Goal: Information Seeking & Learning: Check status

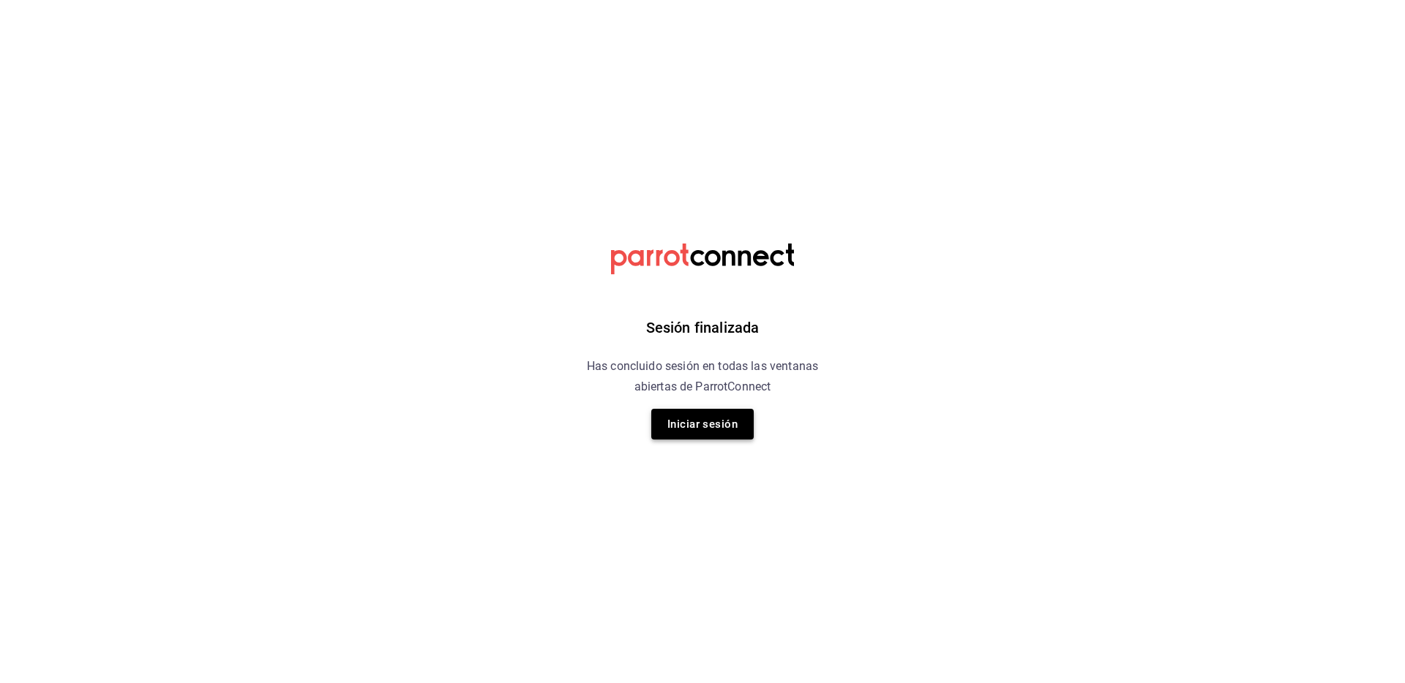
click at [700, 417] on button "Iniciar sesión" at bounding box center [702, 424] width 102 height 31
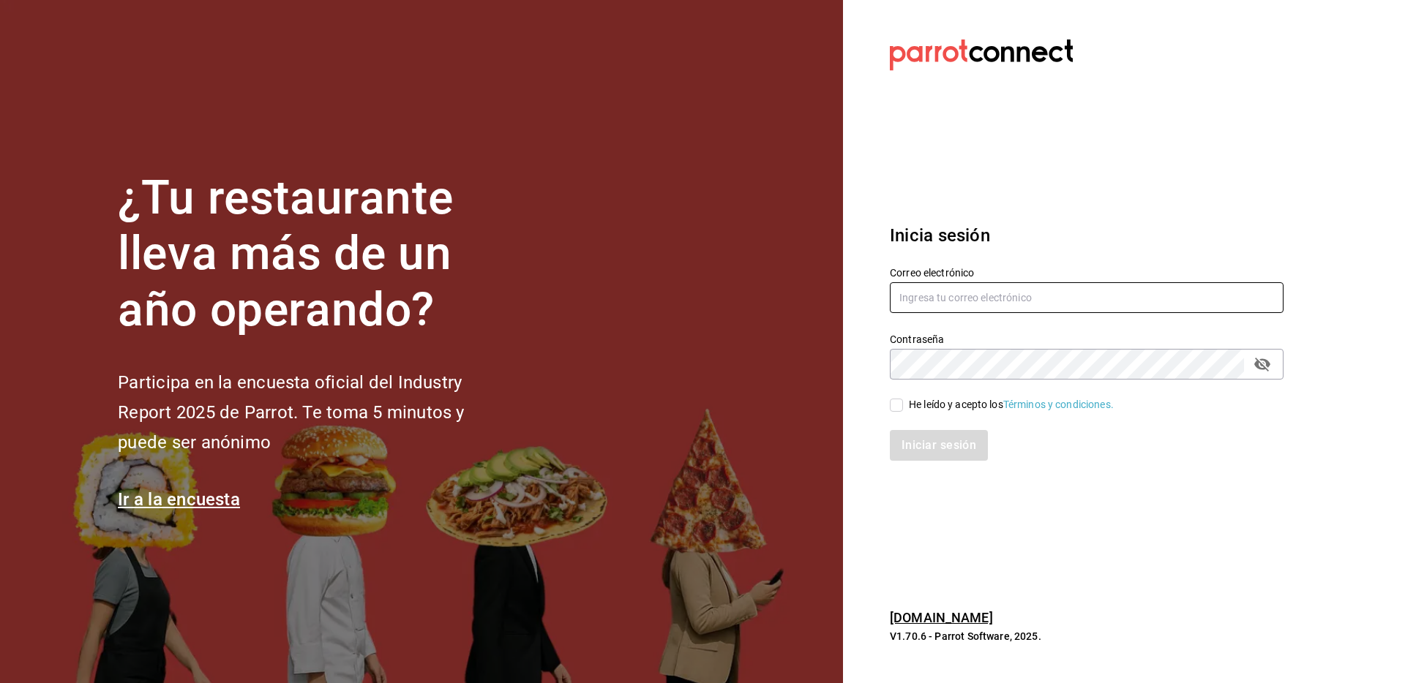
type input "[EMAIL_ADDRESS][DOMAIN_NAME]"
click at [890, 407] on input "He leído y acepto los Términos y condiciones." at bounding box center [896, 405] width 13 height 13
checkbox input "true"
click at [921, 439] on button "Iniciar sesión" at bounding box center [940, 445] width 100 height 31
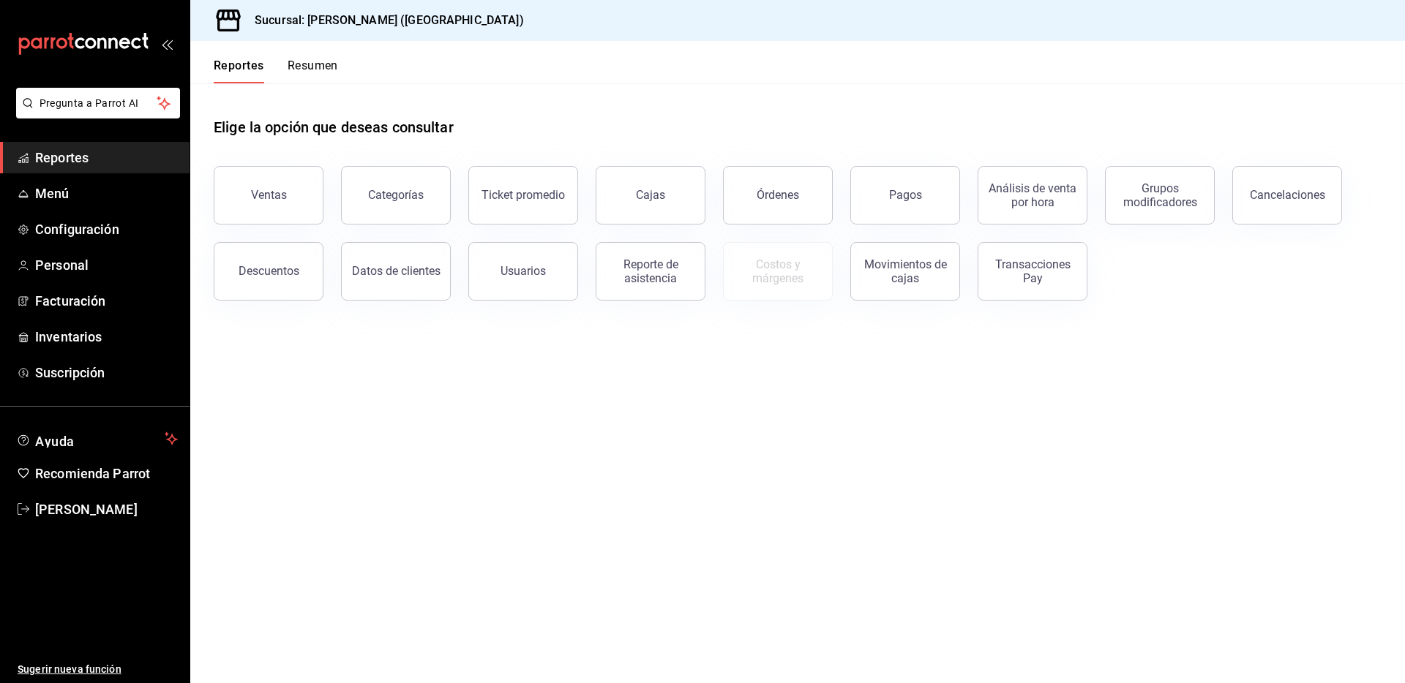
click at [269, 205] on button "Ventas" at bounding box center [269, 195] width 110 height 59
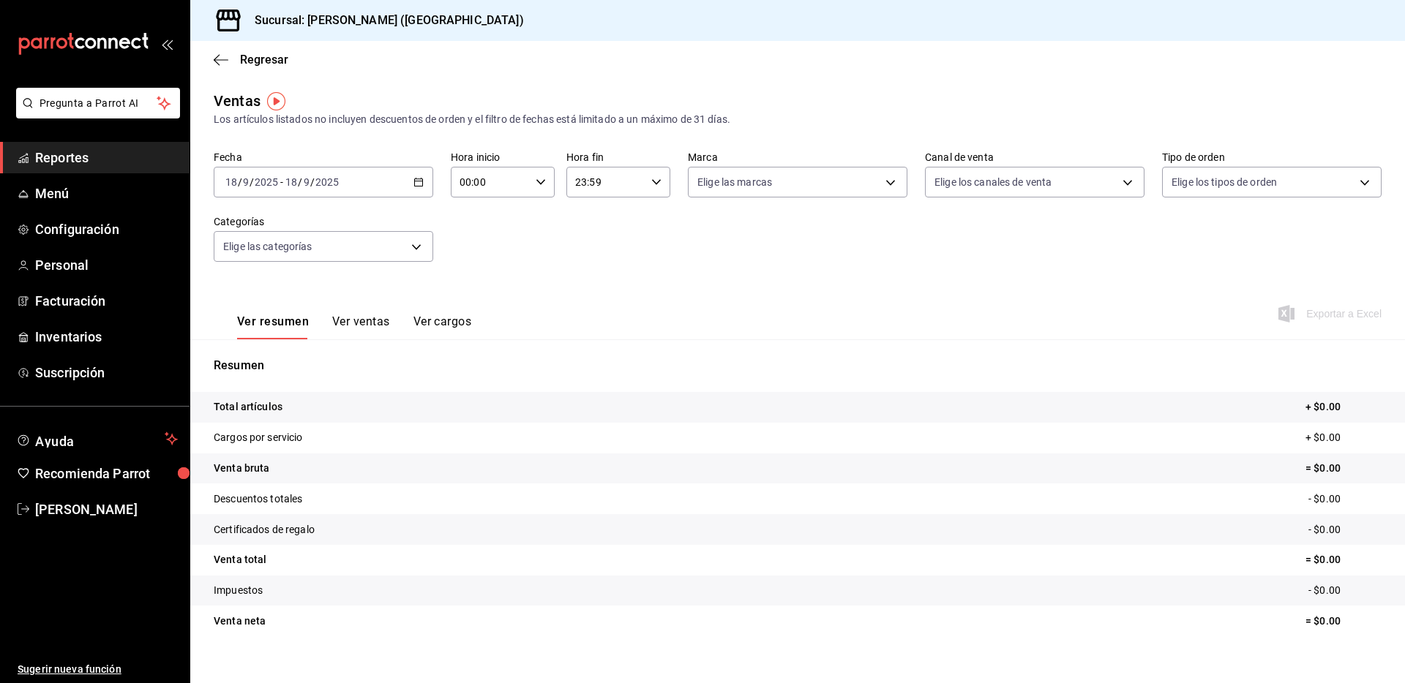
click at [415, 182] on icon "button" at bounding box center [418, 182] width 10 height 10
click at [271, 359] on span "Rango de fechas" at bounding box center [282, 358] width 113 height 15
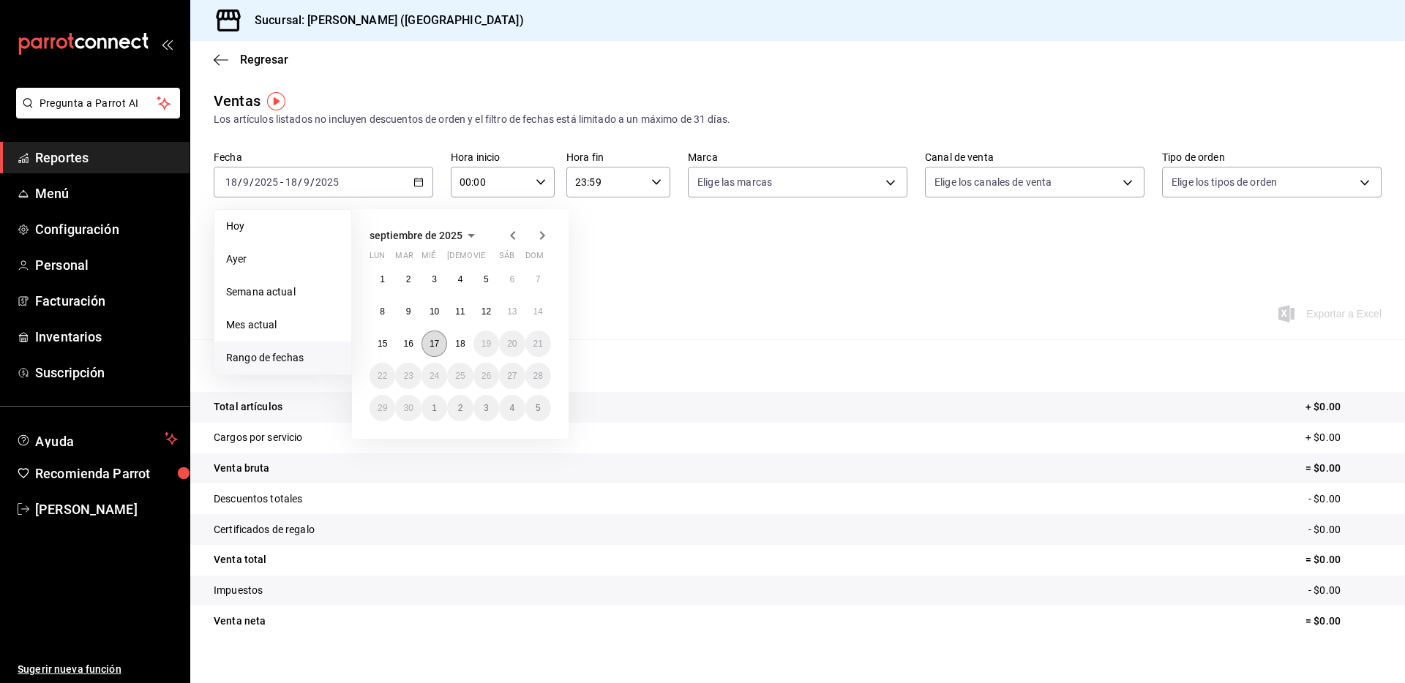
click at [427, 345] on button "17" at bounding box center [434, 344] width 26 height 26
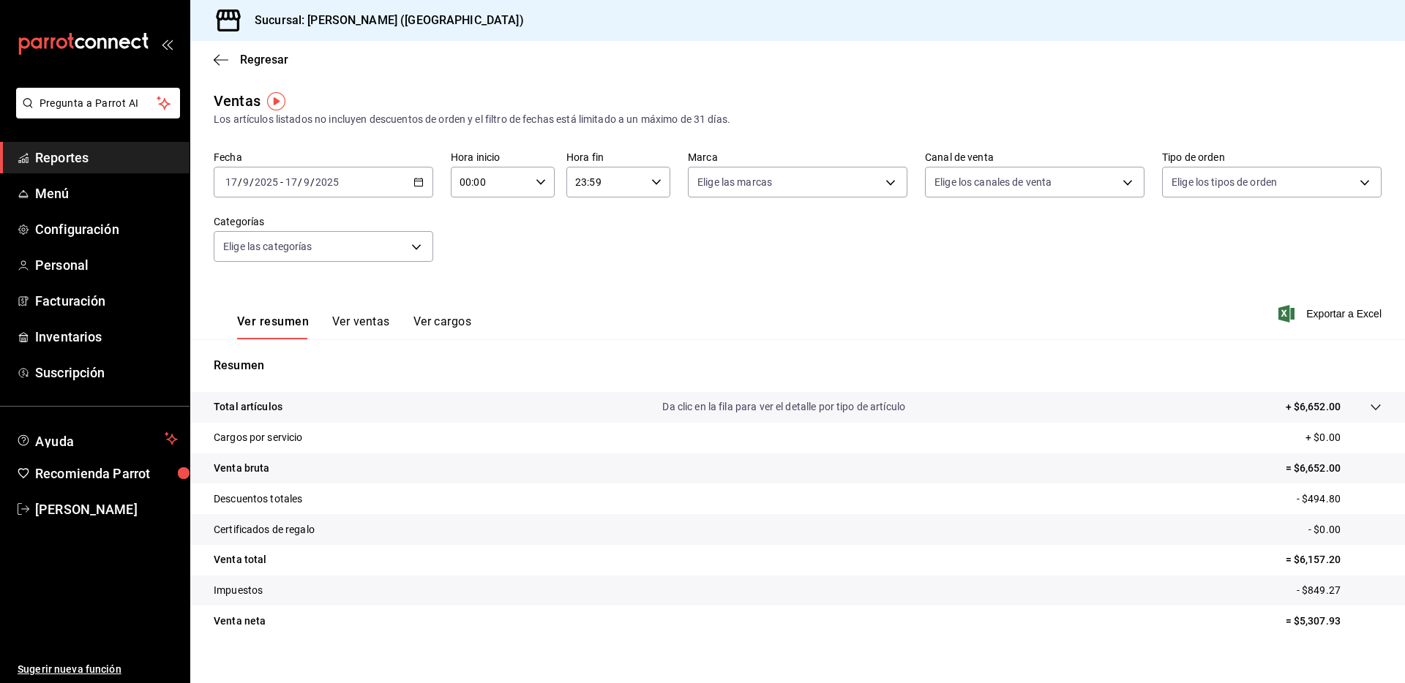
click at [664, 275] on div "Fecha 2025-09-17 17 / 9 / 2025 - 2025-09-17 17 / 9 / 2025 Hora inicio 00:00 Hor…" at bounding box center [798, 215] width 1168 height 129
click at [827, 312] on div "Ver resumen Ver ventas Ver cargos Exportar a Excel" at bounding box center [797, 310] width 1215 height 60
click at [1295, 468] on p "= $6,652.00" at bounding box center [1334, 468] width 96 height 15
copy p "6,652.00"
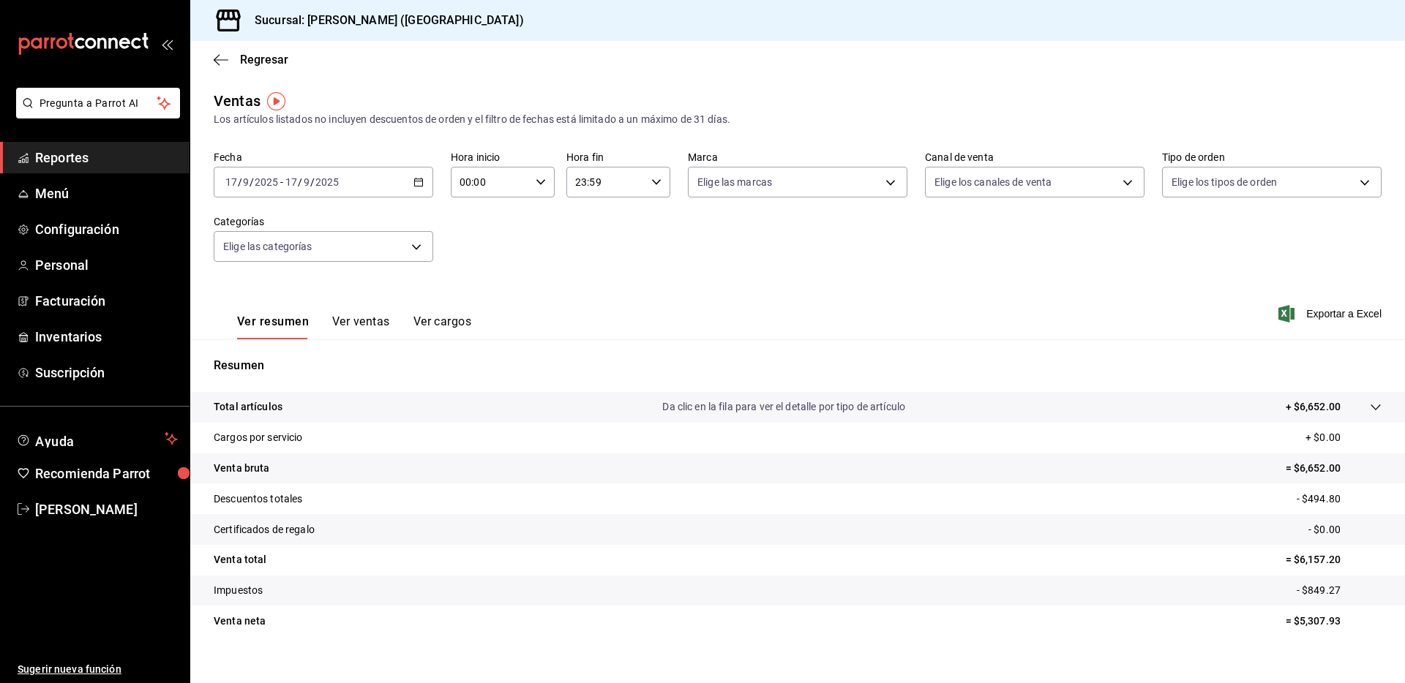
click at [1310, 497] on p "- $494.80" at bounding box center [1339, 499] width 85 height 15
copy p "494.80"
click at [1313, 588] on p "- $849.27" at bounding box center [1339, 590] width 85 height 15
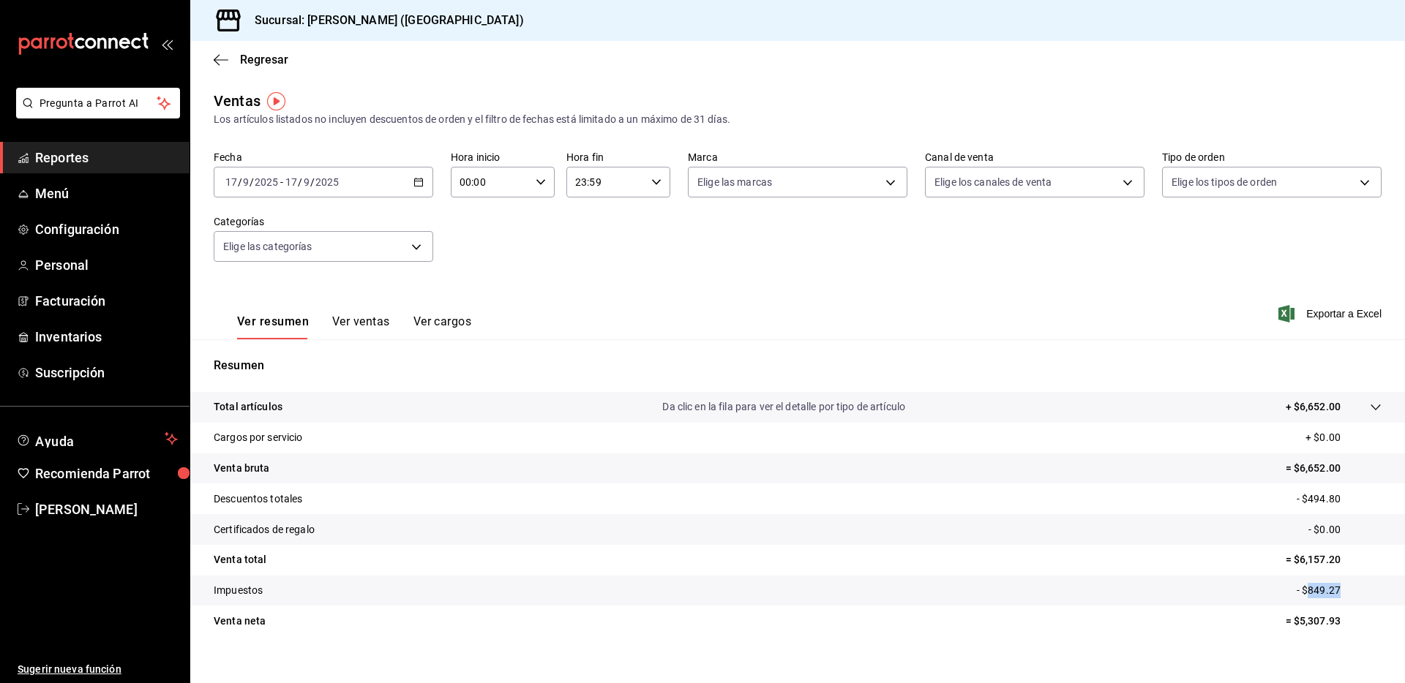
copy p "849.27"
click at [223, 60] on icon "button" at bounding box center [221, 59] width 15 height 13
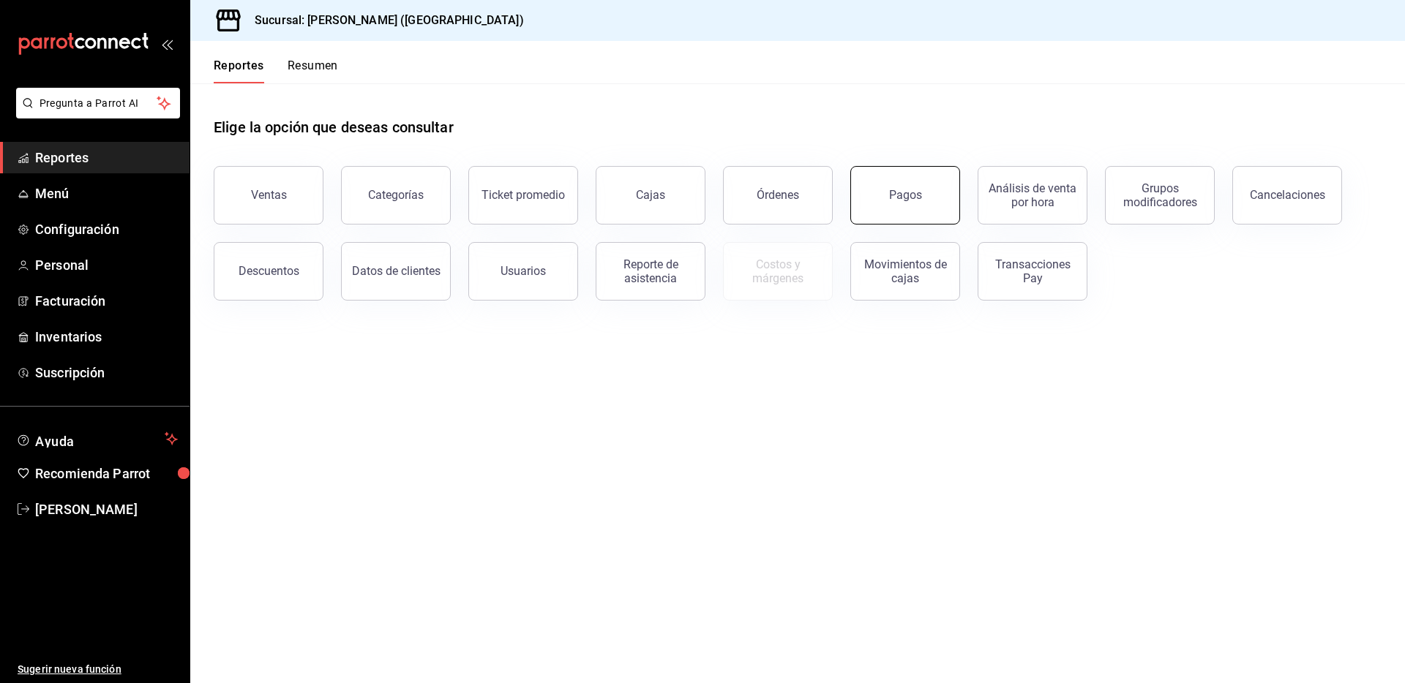
click at [911, 195] on div "Pagos" at bounding box center [905, 195] width 33 height 14
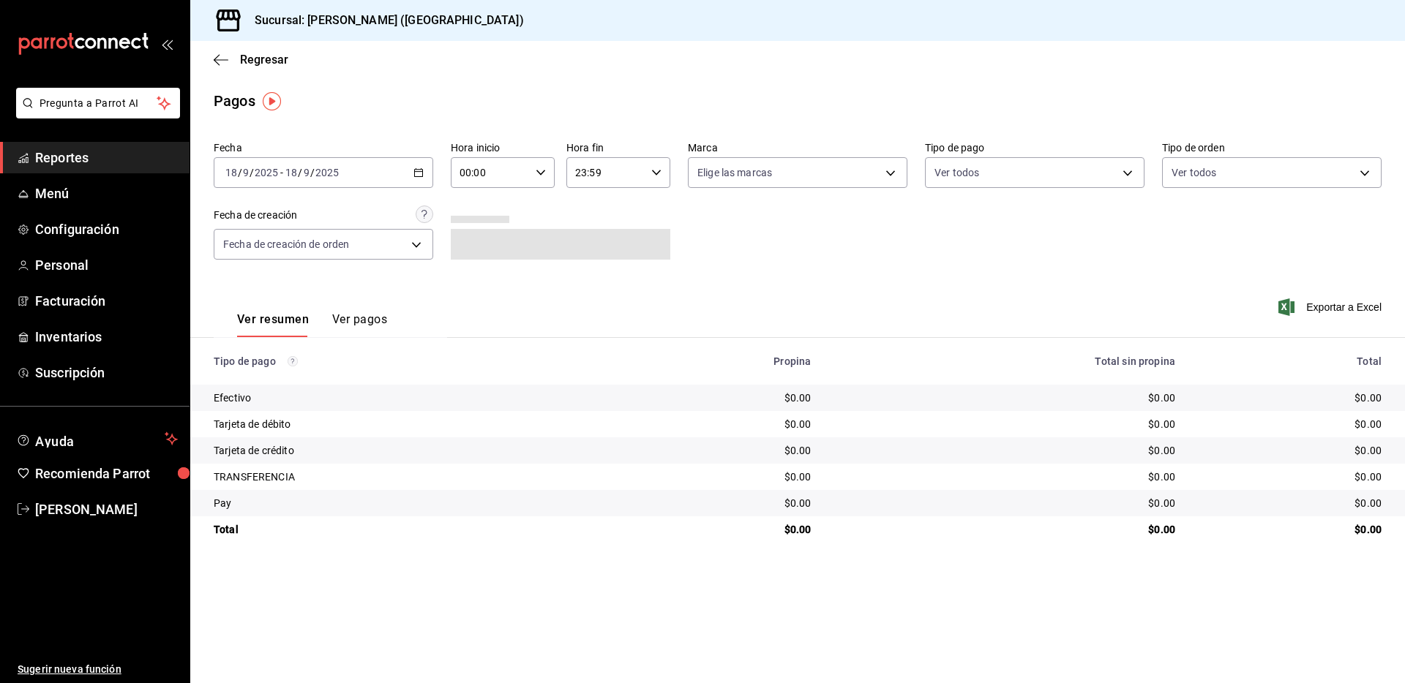
click at [420, 170] on icon "button" at bounding box center [418, 173] width 10 height 10
click at [271, 384] on span "Rango de fechas" at bounding box center [282, 381] width 113 height 15
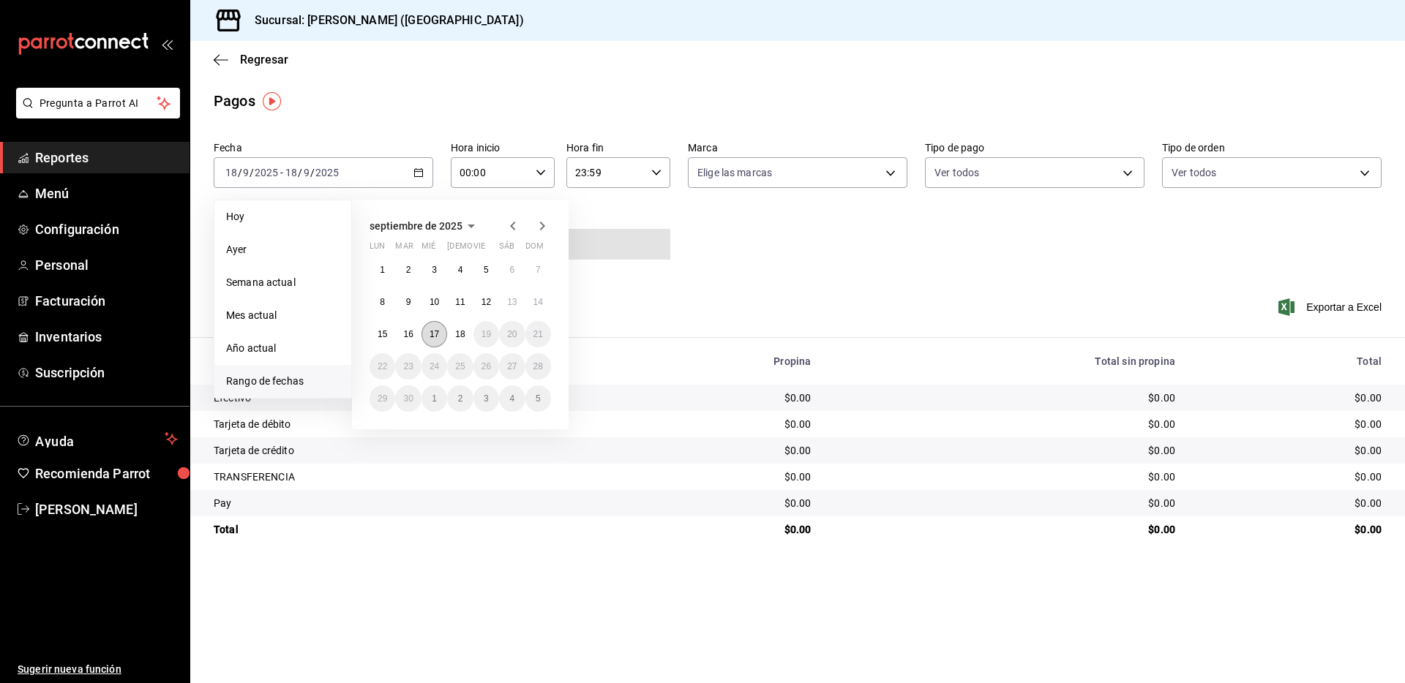
click at [433, 331] on abbr "17" at bounding box center [435, 334] width 10 height 10
click at [435, 331] on abbr "17" at bounding box center [435, 334] width 10 height 10
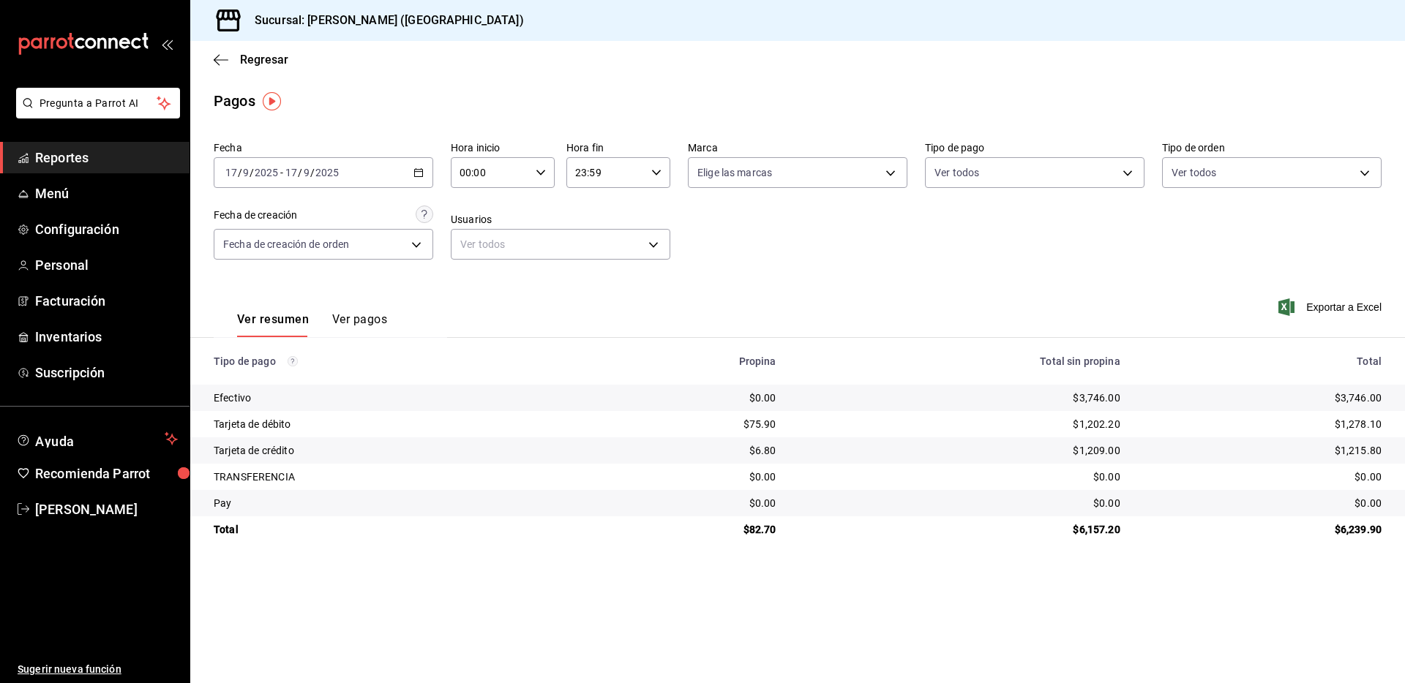
click at [1368, 403] on div "$3,746.00" at bounding box center [1263, 398] width 238 height 15
click at [1366, 400] on div "$3,746.00" at bounding box center [1263, 398] width 238 height 15
click at [1182, 386] on td "$3,746.00" at bounding box center [1268, 398] width 273 height 26
click at [1365, 397] on div "$3,746.00" at bounding box center [1263, 398] width 238 height 15
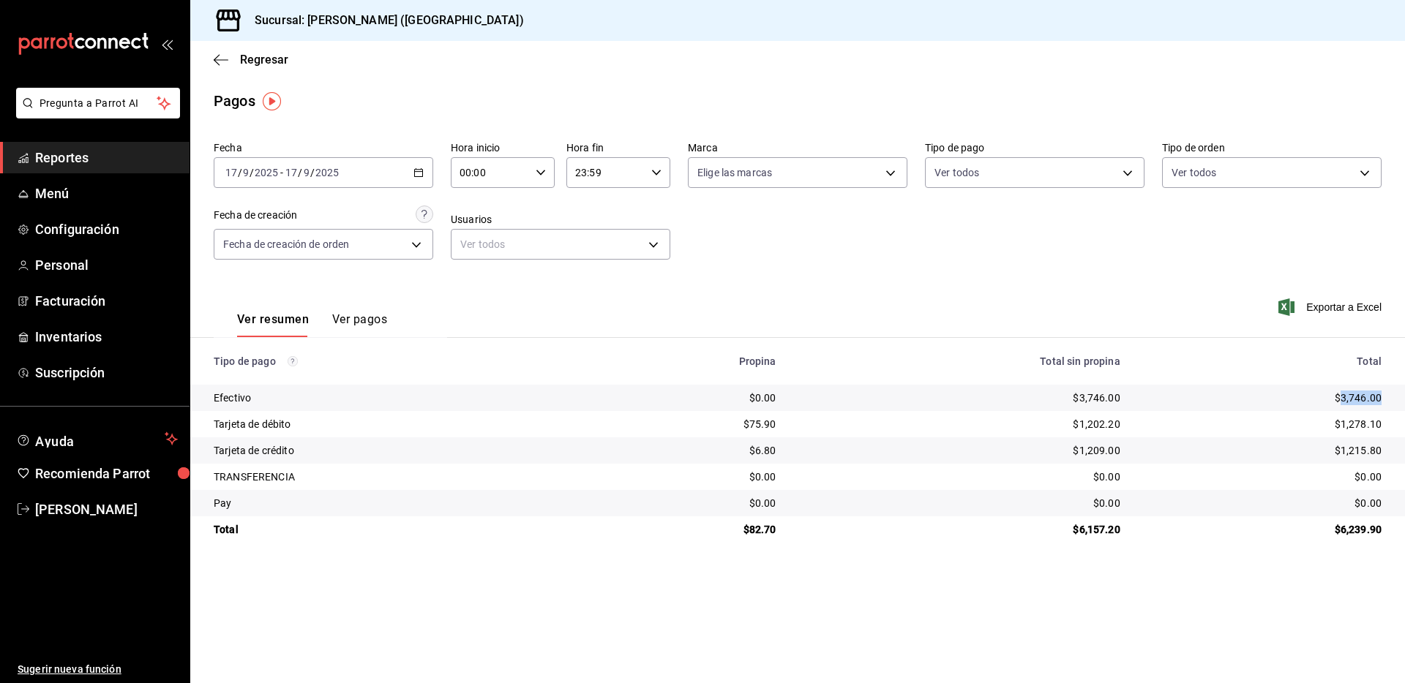
copy div "3,746.00"
click at [1358, 425] on div "$1,278.10" at bounding box center [1263, 424] width 238 height 15
copy div "1,278.10"
click at [1358, 451] on div "$1,215.80" at bounding box center [1263, 450] width 238 height 15
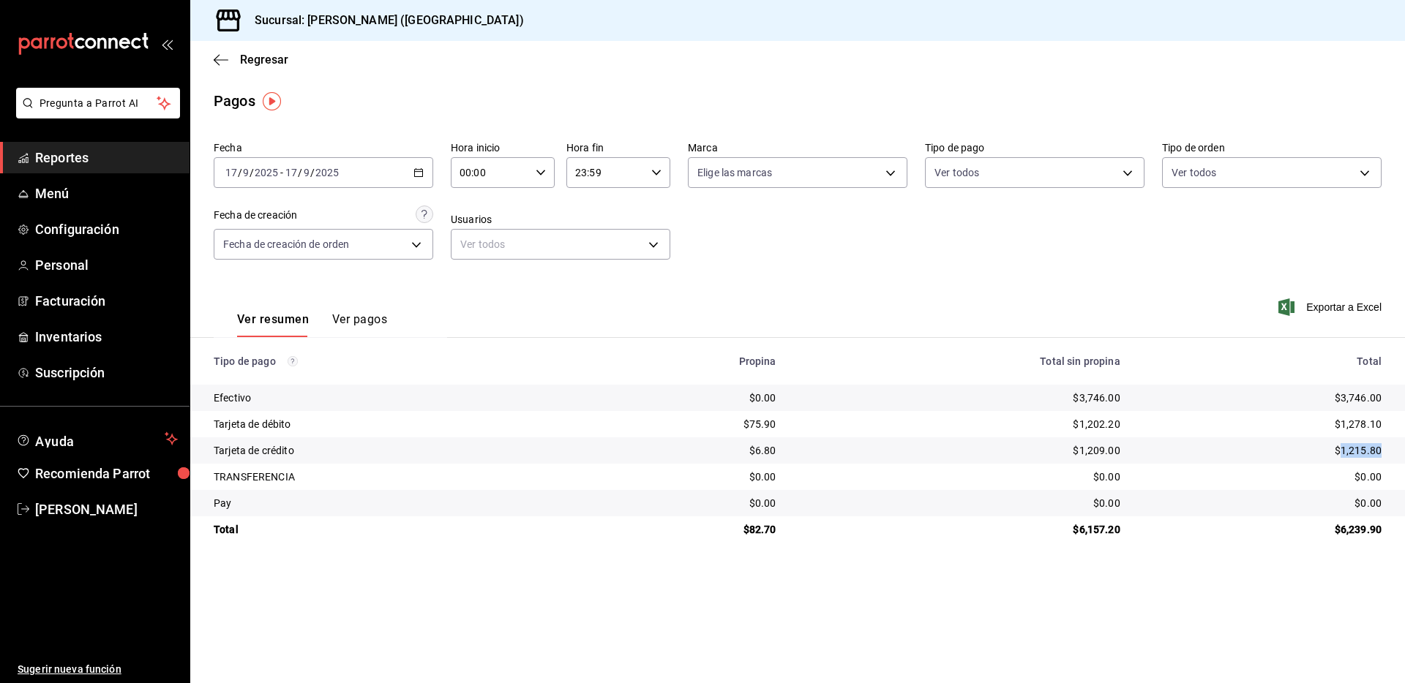
click at [1358, 451] on div "$1,215.80" at bounding box center [1263, 450] width 238 height 15
copy div "1,215.80"
click at [761, 525] on div "$82.70" at bounding box center [687, 529] width 179 height 15
copy div "82.70"
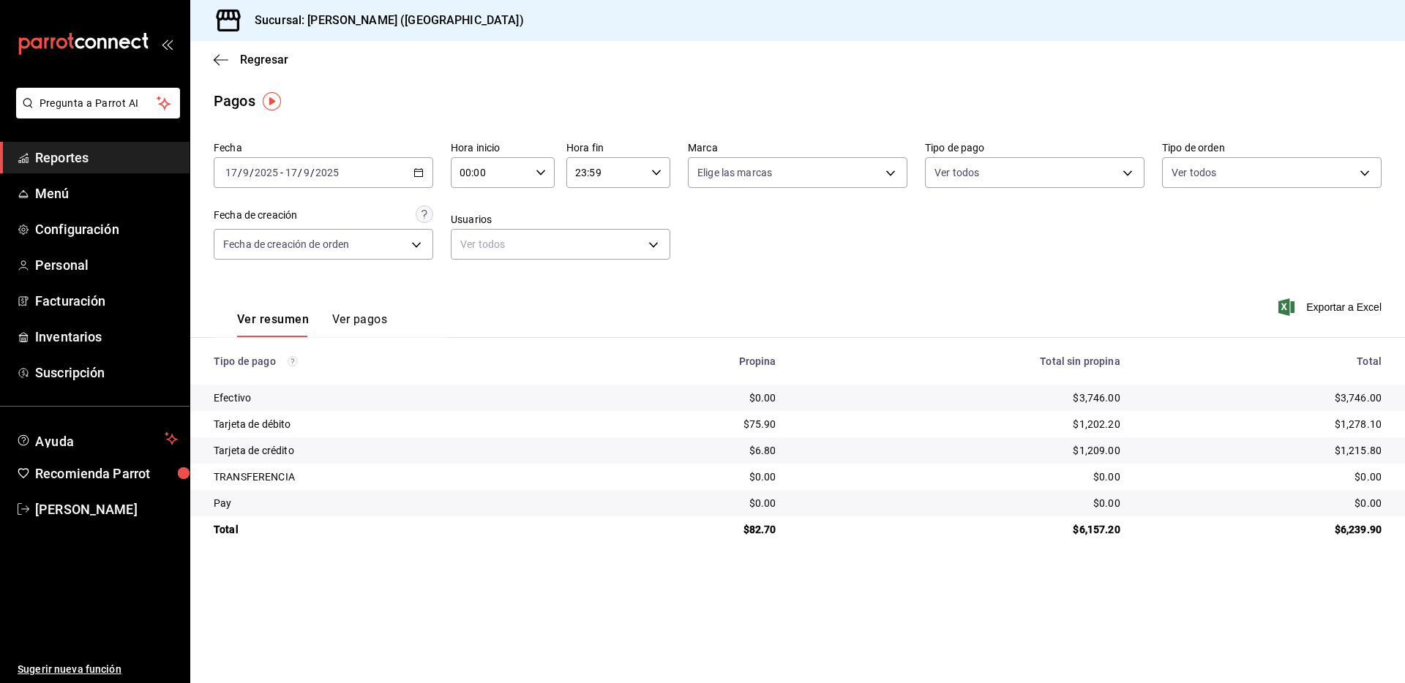
click at [958, 575] on main "Regresar Pagos Fecha 2025-09-17 17 / 9 / 2025 - 2025-09-17 17 / 9 / 2025 Hora i…" at bounding box center [797, 362] width 1215 height 642
click at [1097, 530] on div "$6,157.20" at bounding box center [960, 529] width 321 height 15
copy div "6,157.20"
click at [213, 64] on div "Regresar" at bounding box center [797, 59] width 1215 height 37
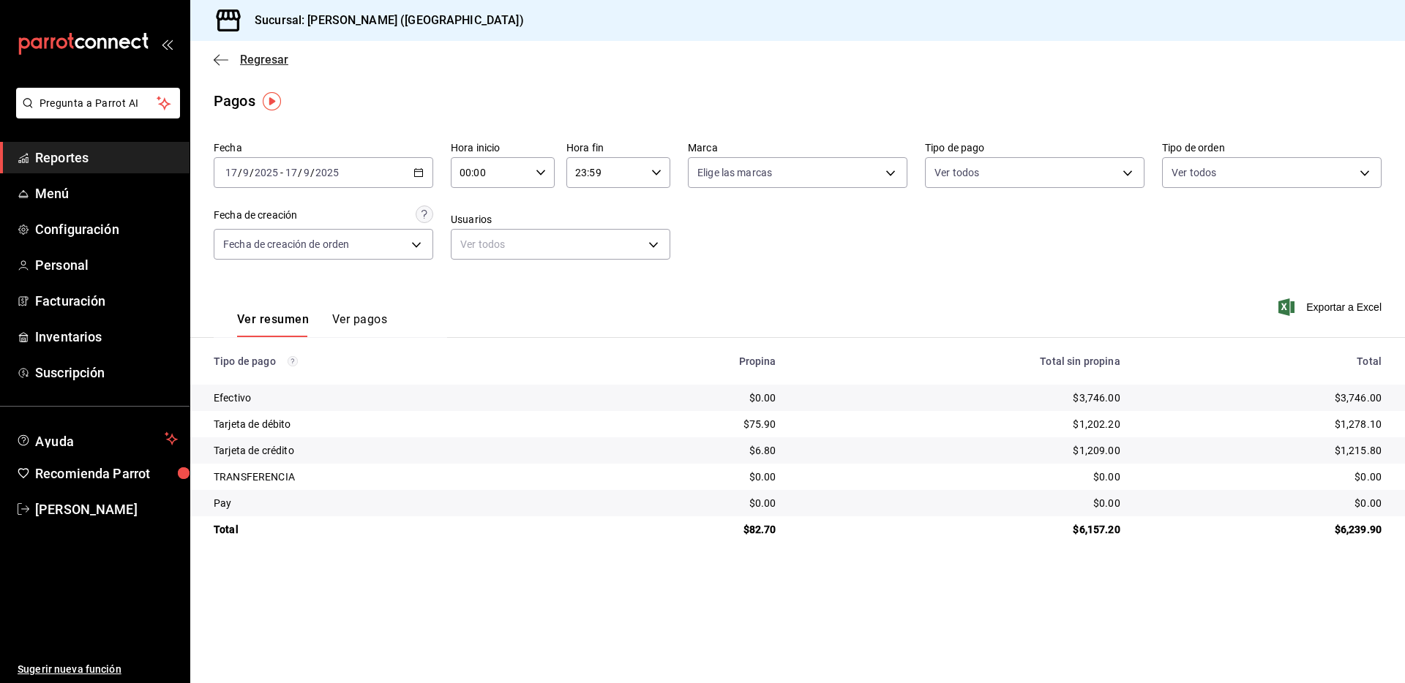
click at [219, 64] on icon "button" at bounding box center [217, 59] width 6 height 11
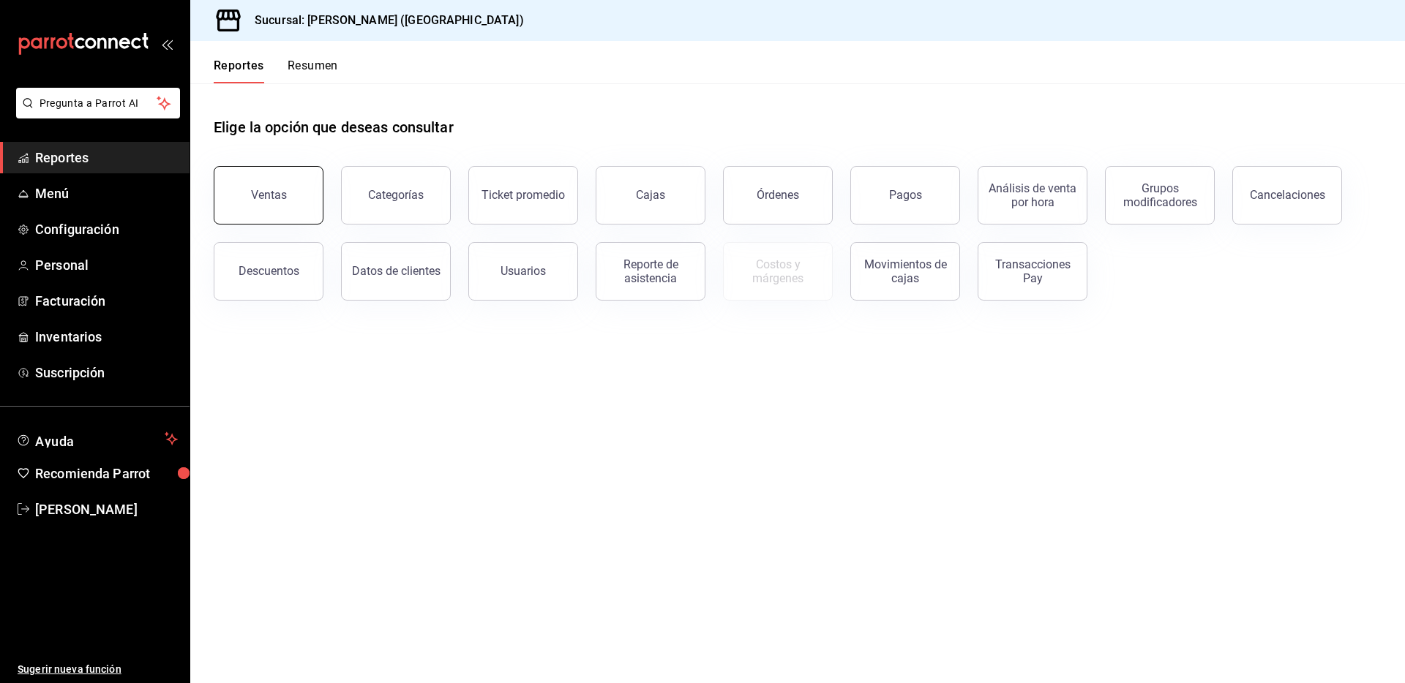
click at [271, 179] on button "Ventas" at bounding box center [269, 195] width 110 height 59
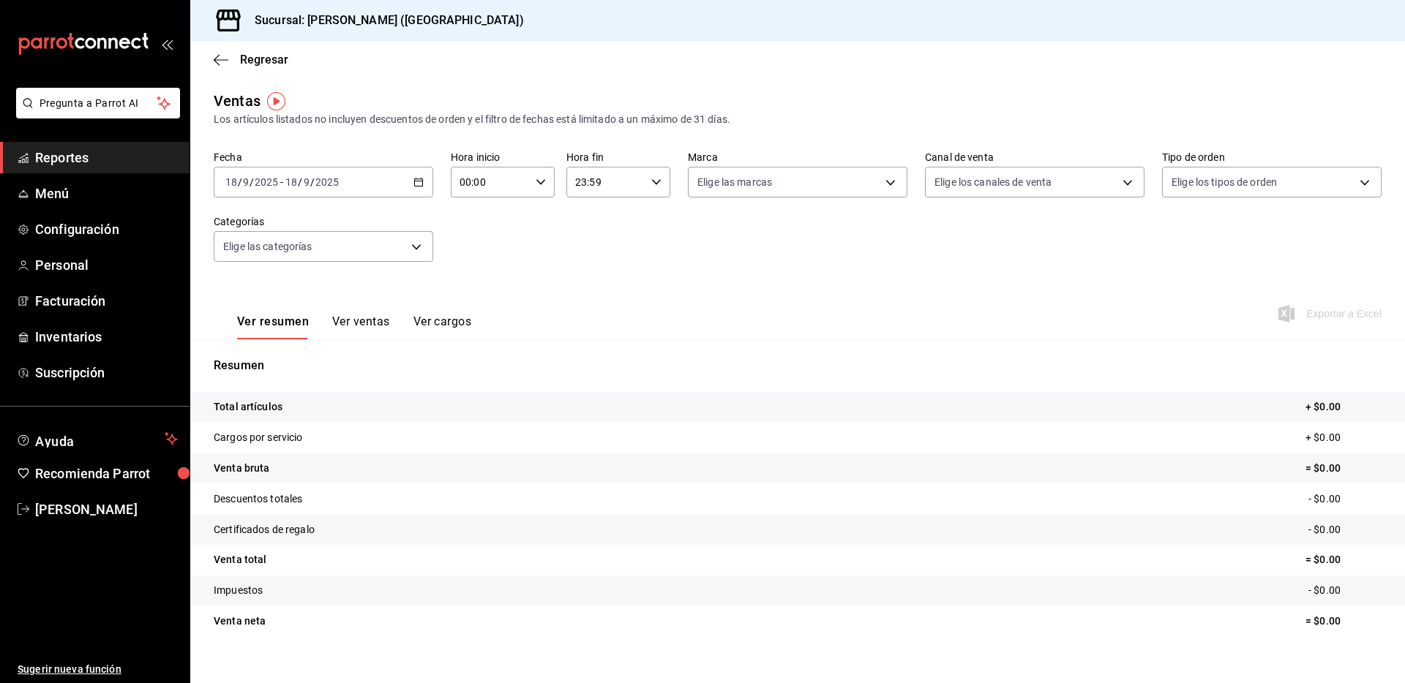
click at [415, 179] on icon "button" at bounding box center [418, 182] width 10 height 10
click at [293, 360] on span "Rango de fechas" at bounding box center [282, 358] width 113 height 15
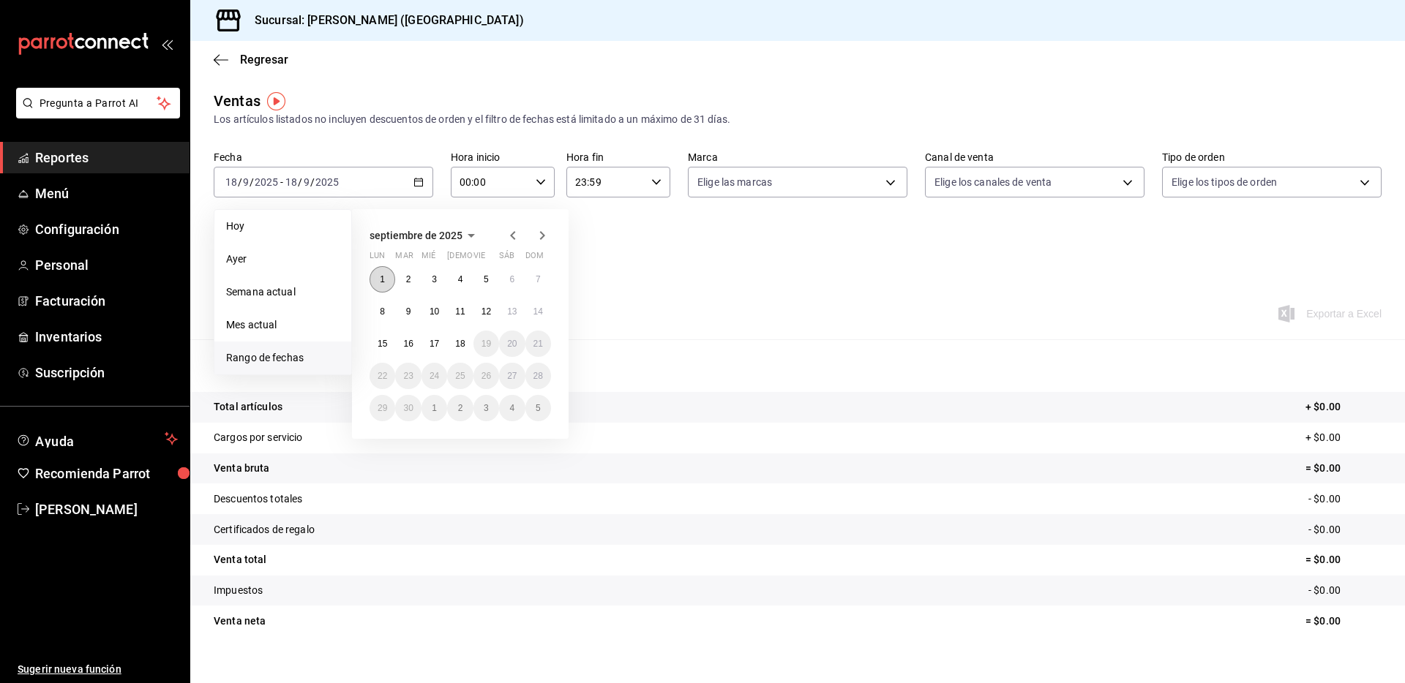
click at [387, 279] on button "1" at bounding box center [383, 279] width 26 height 26
click at [465, 349] on button "18" at bounding box center [460, 344] width 26 height 26
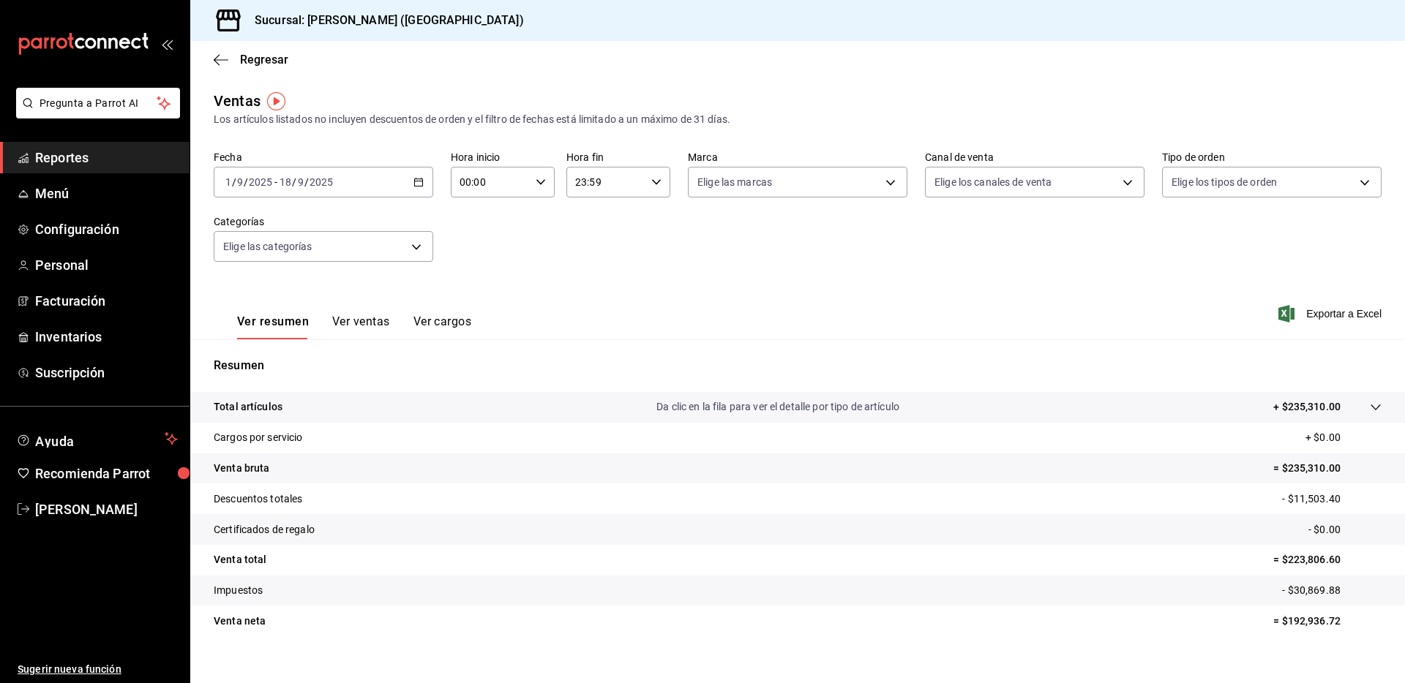
click at [1300, 468] on p "= $235,310.00" at bounding box center [1327, 468] width 108 height 15
copy p "235,310.00"
click at [421, 179] on div "2025-09-01 1 / 9 / 2025 - 2025-09-18 18 / 9 / 2025" at bounding box center [324, 182] width 220 height 31
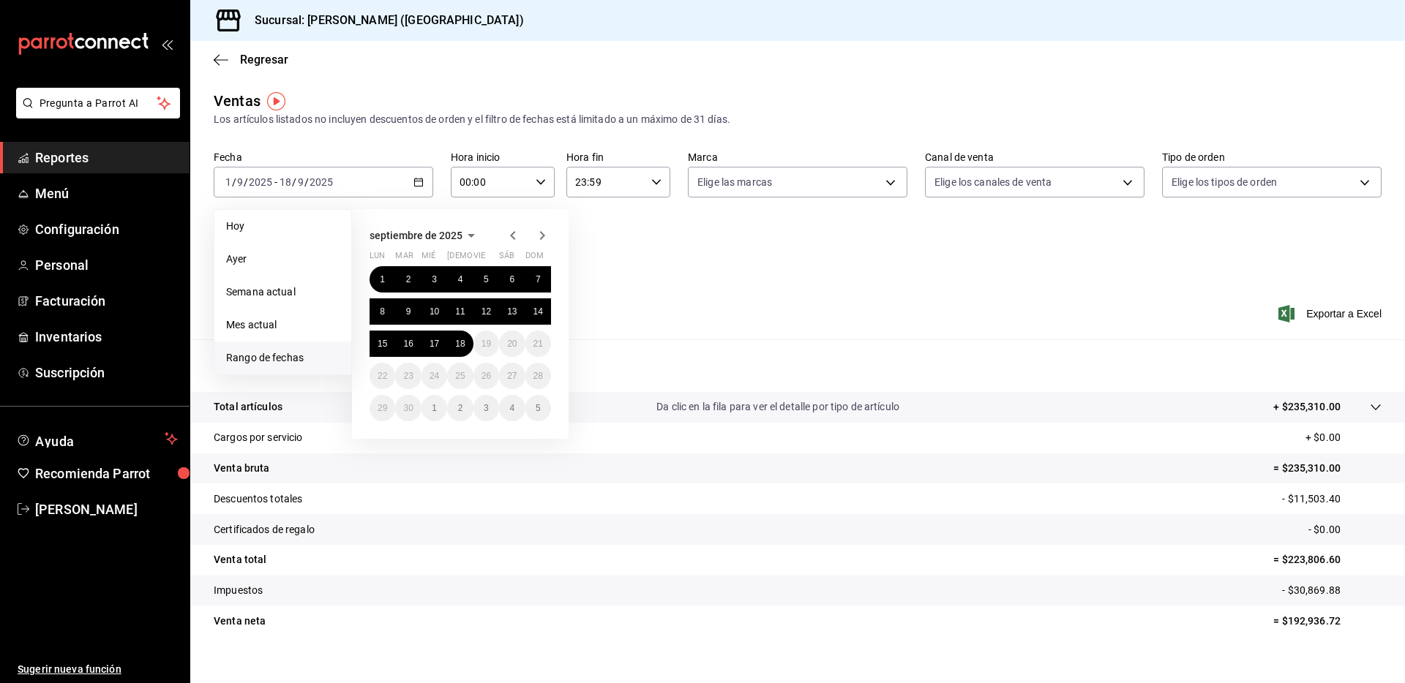
click at [286, 359] on span "Rango de fechas" at bounding box center [282, 358] width 113 height 15
click at [405, 342] on abbr "16" at bounding box center [408, 344] width 10 height 10
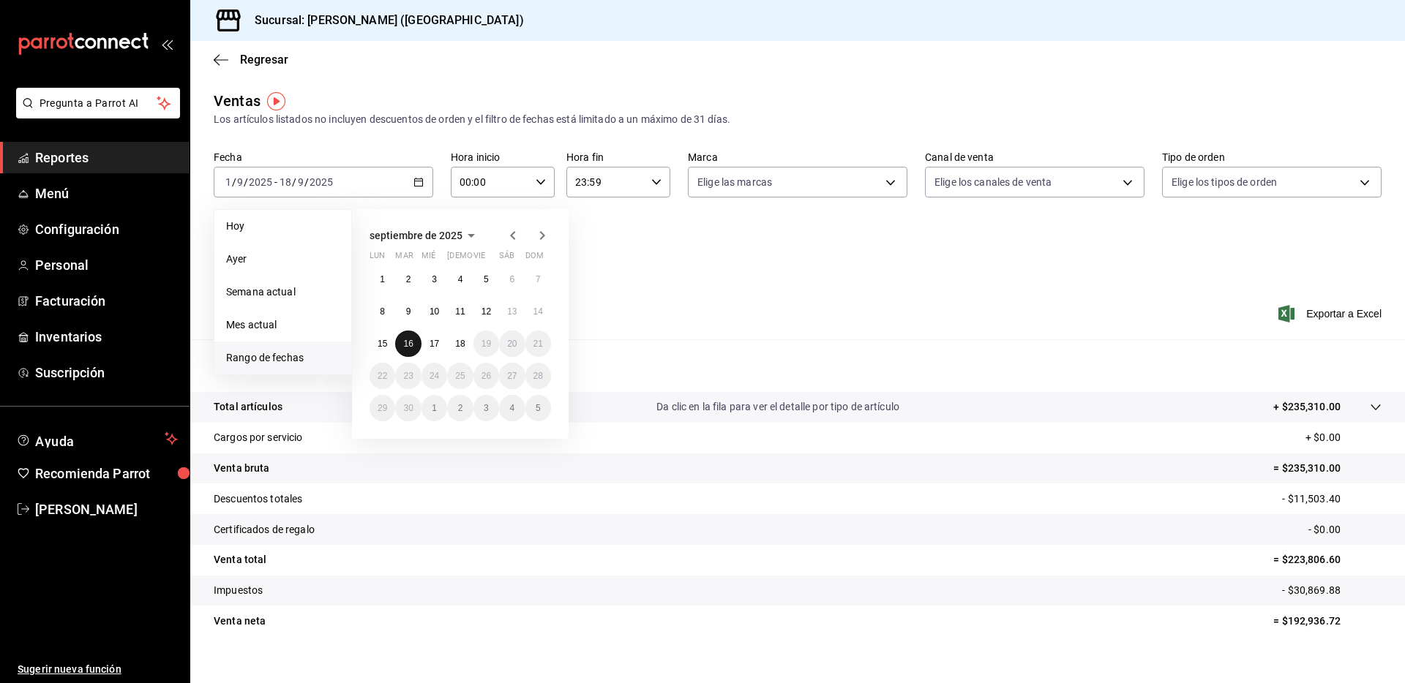
click at [405, 342] on abbr "16" at bounding box center [408, 344] width 10 height 10
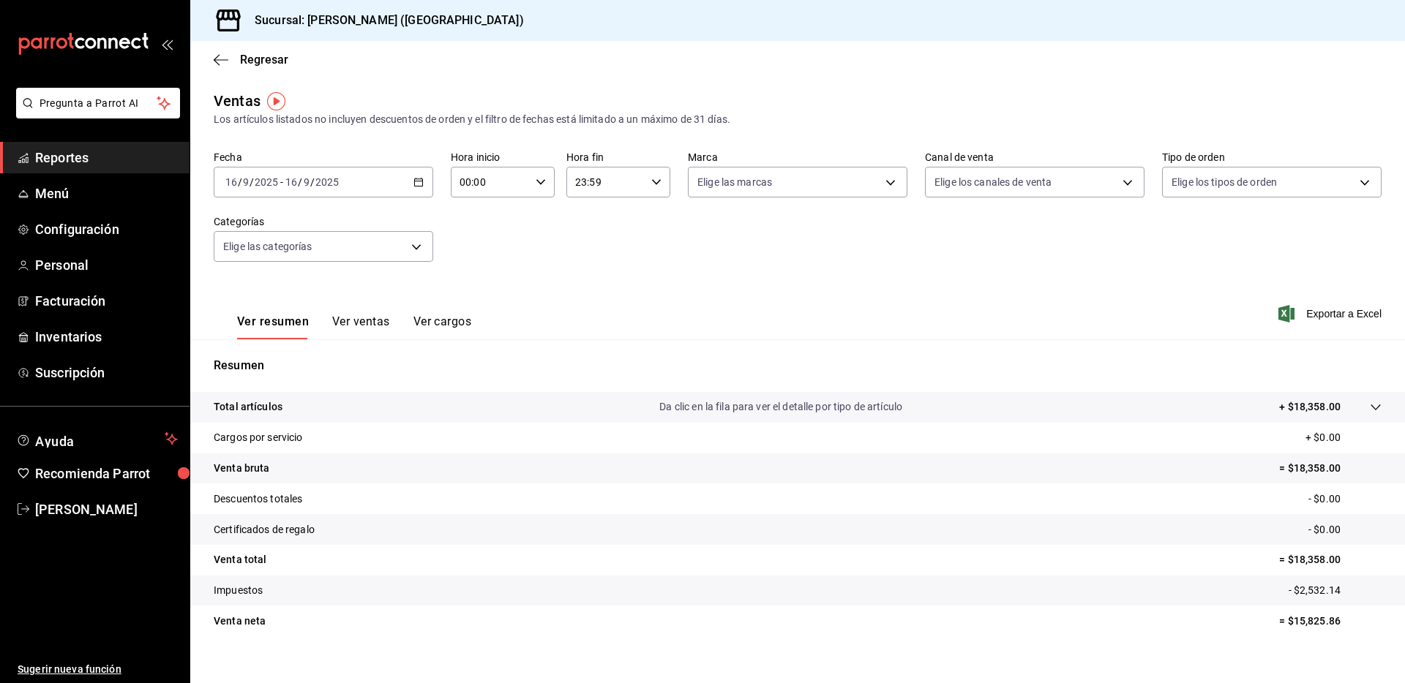
click at [1300, 468] on p "= $18,358.00" at bounding box center [1330, 468] width 102 height 15
copy p "18,358.00"
click at [421, 179] on icon "button" at bounding box center [418, 182] width 10 height 10
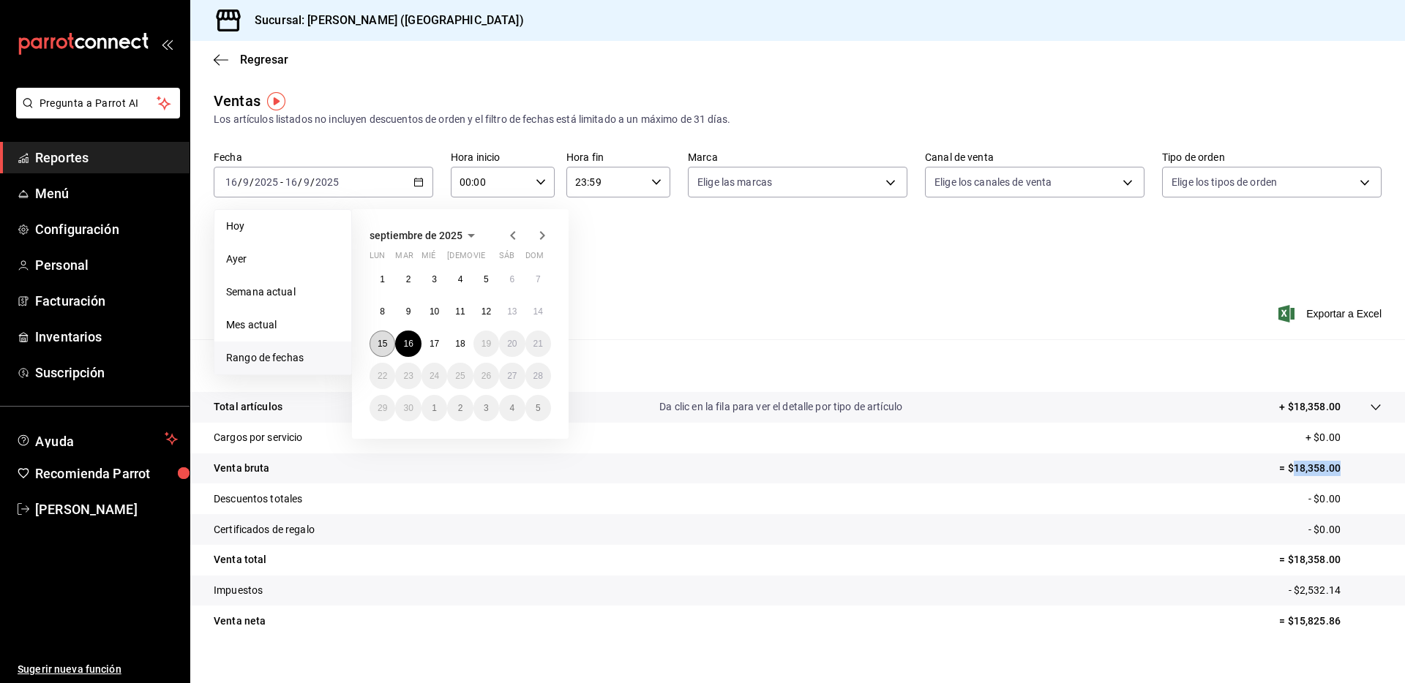
click at [385, 344] on abbr "15" at bounding box center [383, 344] width 10 height 10
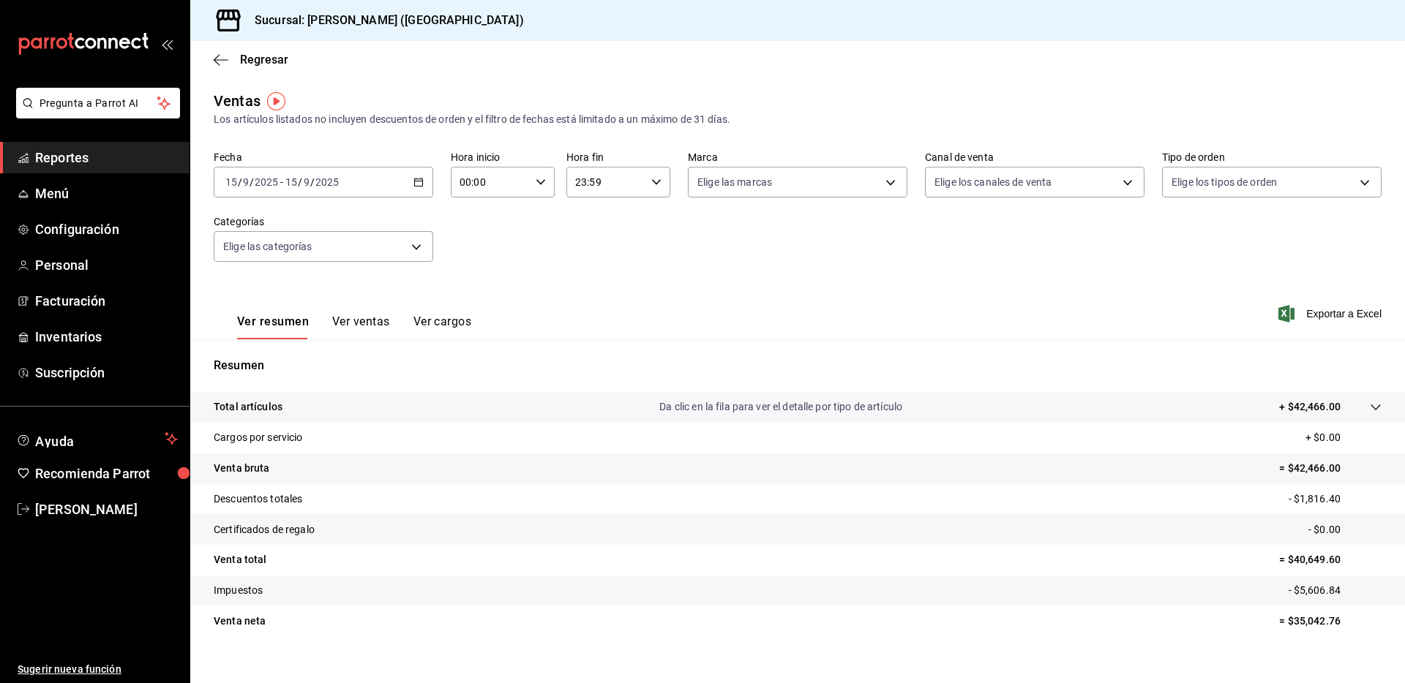
click at [1298, 471] on p "= $42,466.00" at bounding box center [1330, 468] width 102 height 15
drag, startPoint x: 1298, startPoint y: 471, endPoint x: 1065, endPoint y: 473, distance: 233.4
click at [1298, 468] on p "= $42,466.00" at bounding box center [1330, 468] width 102 height 15
click at [1140, 522] on tr "Certificados de regalo - $0.00" at bounding box center [797, 529] width 1215 height 31
click at [1305, 465] on p "= $42,466.00" at bounding box center [1330, 468] width 102 height 15
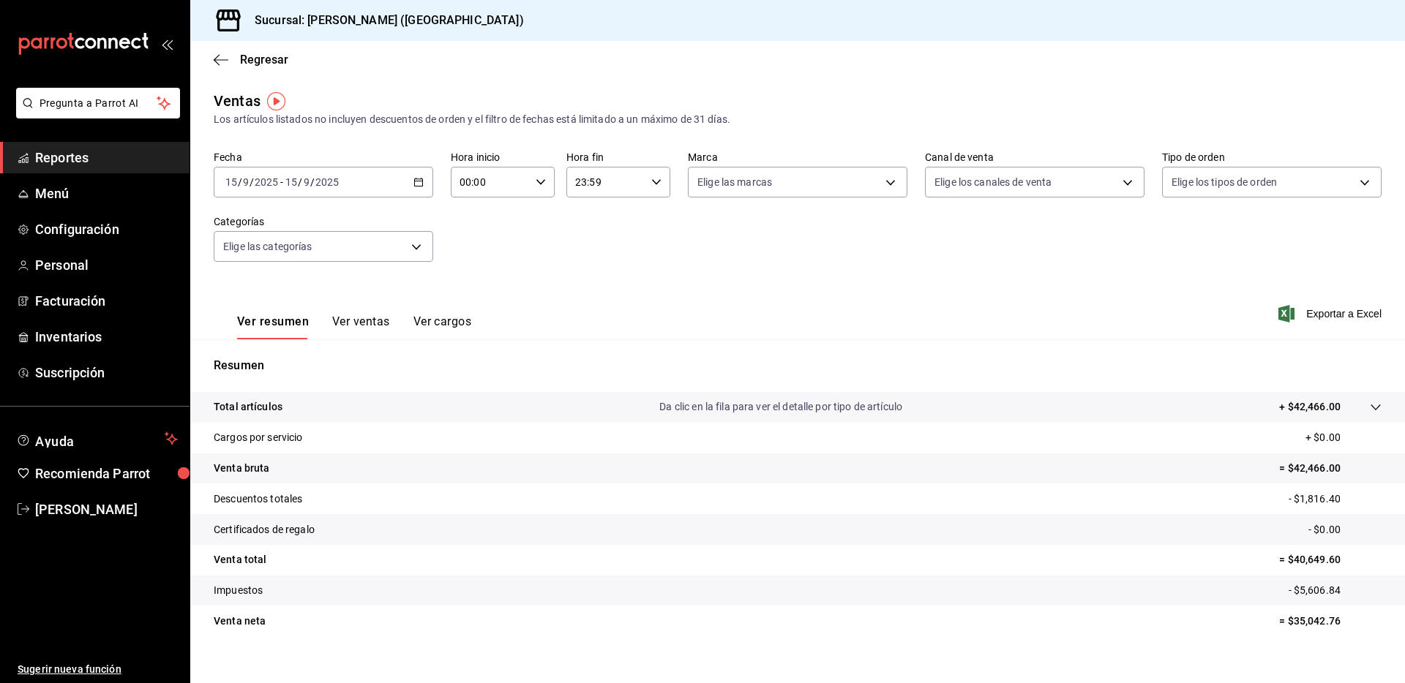
click at [1305, 465] on p "= $42,466.00" at bounding box center [1330, 468] width 102 height 15
click at [1301, 503] on p "- $1,816.40" at bounding box center [1335, 499] width 93 height 15
click at [219, 63] on icon "button" at bounding box center [221, 59] width 15 height 13
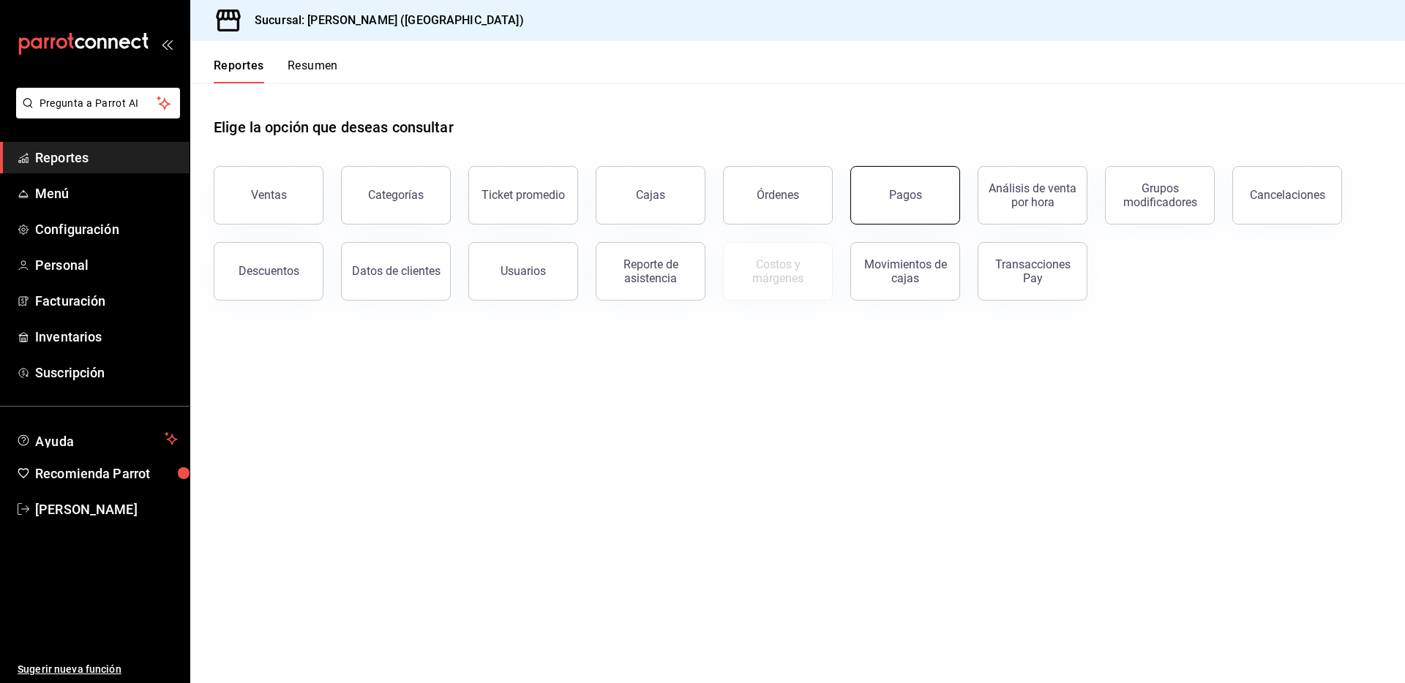
click at [907, 185] on button "Pagos" at bounding box center [905, 195] width 110 height 59
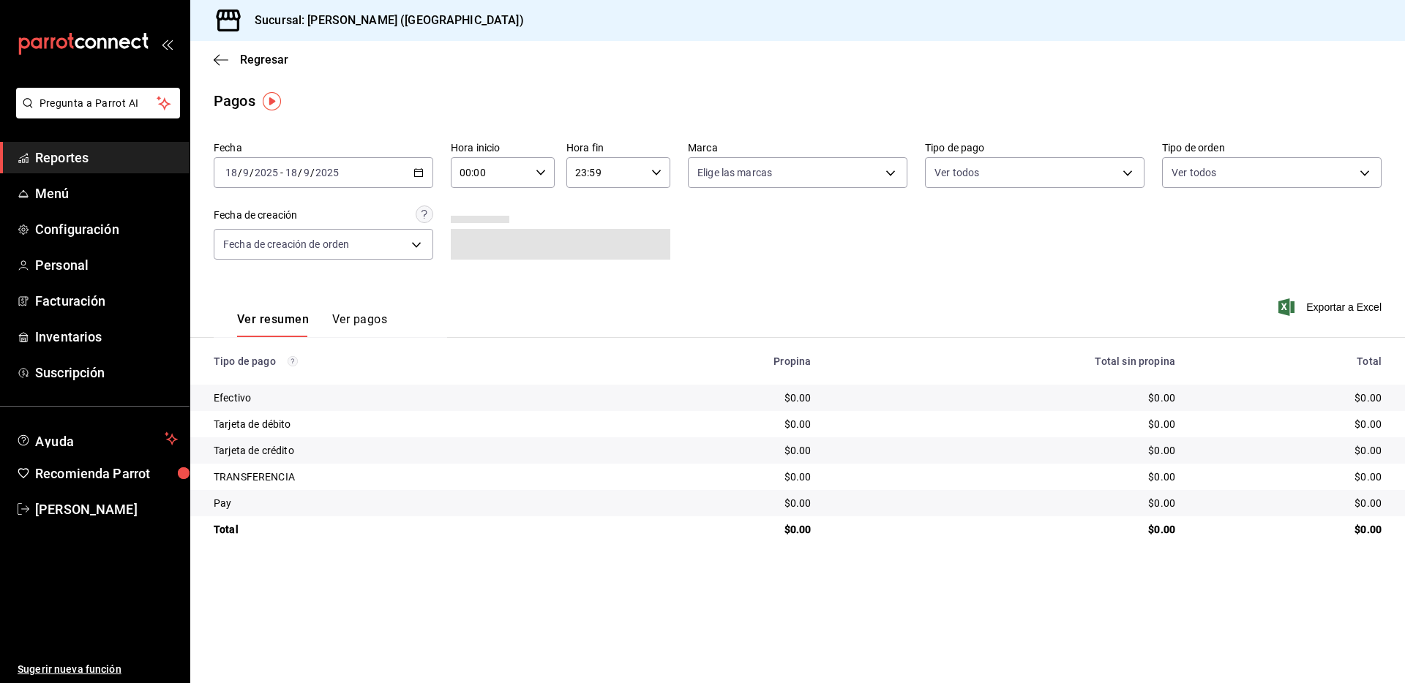
click at [421, 176] on \(Stroke\) "button" at bounding box center [418, 173] width 9 height 8
click at [279, 390] on li "Rango de fechas" at bounding box center [282, 381] width 137 height 33
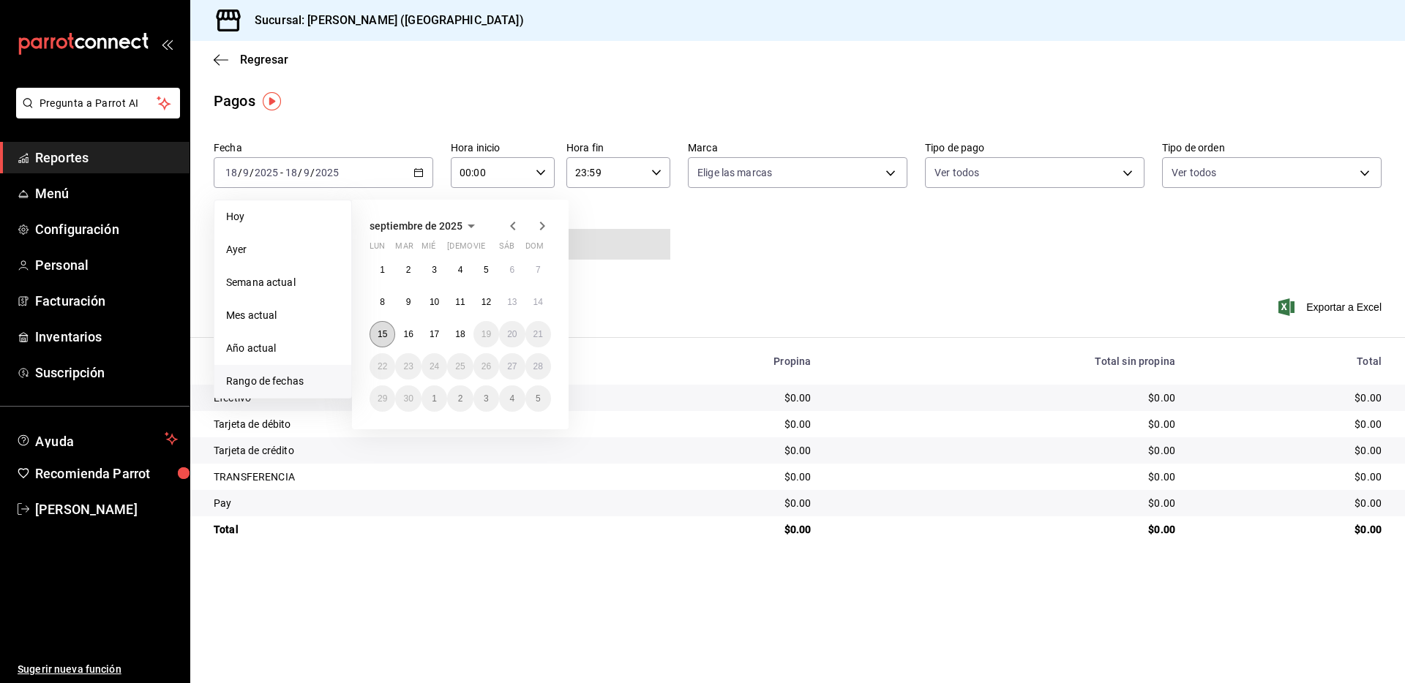
click at [384, 336] on abbr "15" at bounding box center [383, 334] width 10 height 10
click at [381, 329] on abbr "15" at bounding box center [383, 334] width 10 height 10
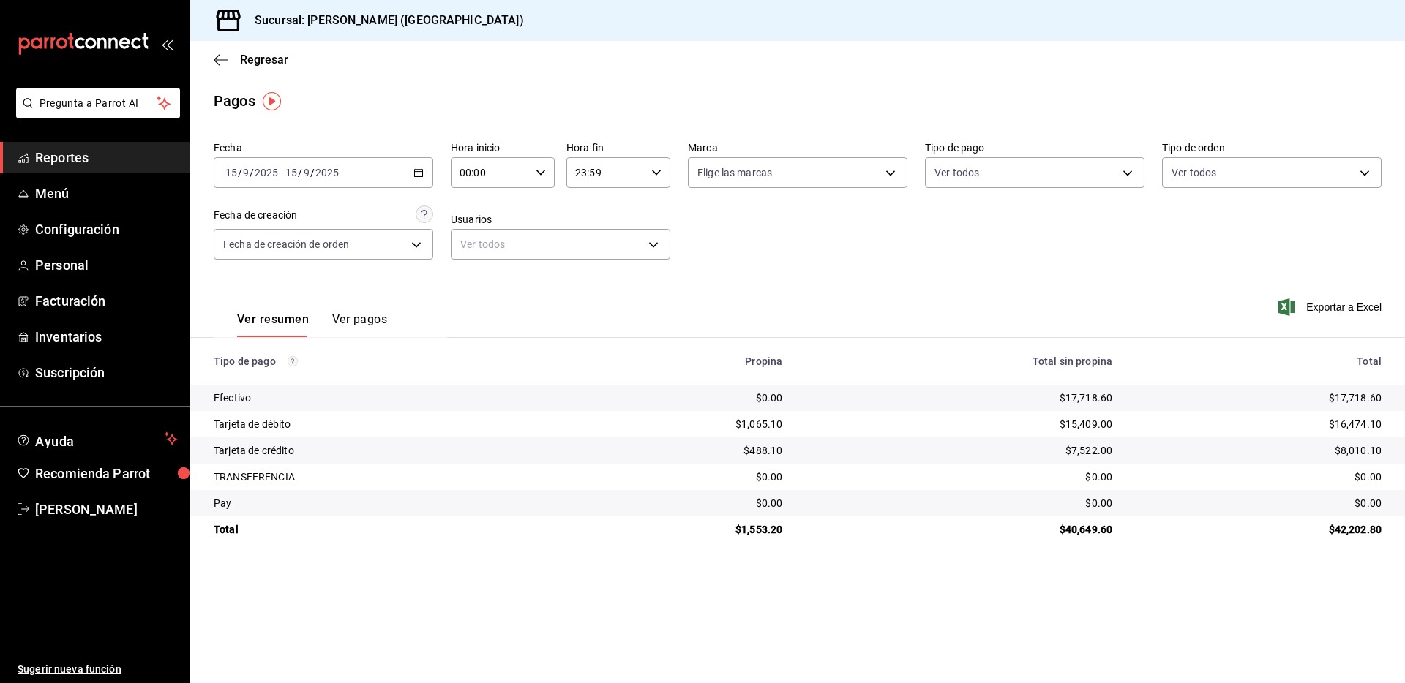
click at [1343, 416] on td "$16,474.10" at bounding box center [1264, 424] width 281 height 26
click at [1348, 421] on div "$16,474.10" at bounding box center [1259, 424] width 246 height 15
click at [1368, 448] on div "$8,010.10" at bounding box center [1259, 450] width 246 height 15
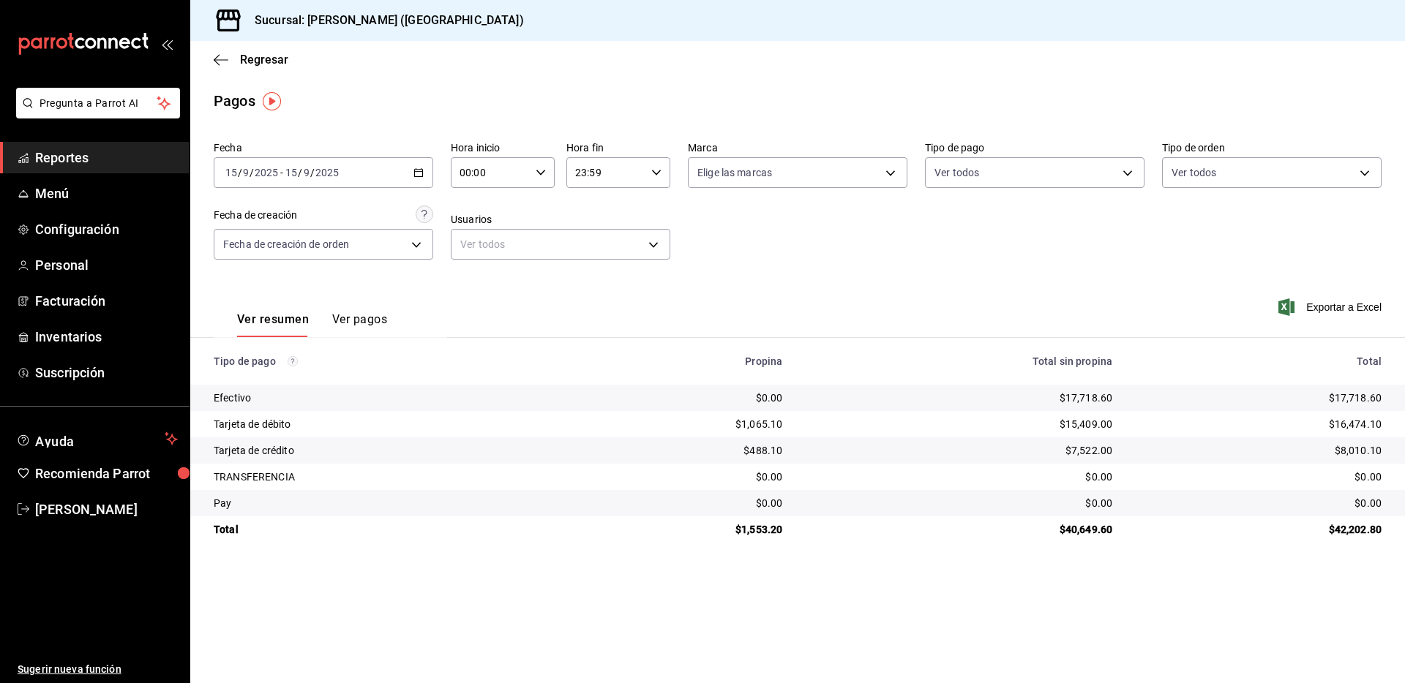
click at [1167, 593] on main "Regresar Pagos Fecha 2025-09-15 15 / 9 / 2025 - 2025-09-15 15 / 9 / 2025 Hora i…" at bounding box center [797, 362] width 1215 height 642
click at [1352, 421] on div "$16,474.10" at bounding box center [1259, 424] width 246 height 15
click at [1358, 451] on div "$8,010.10" at bounding box center [1259, 450] width 246 height 15
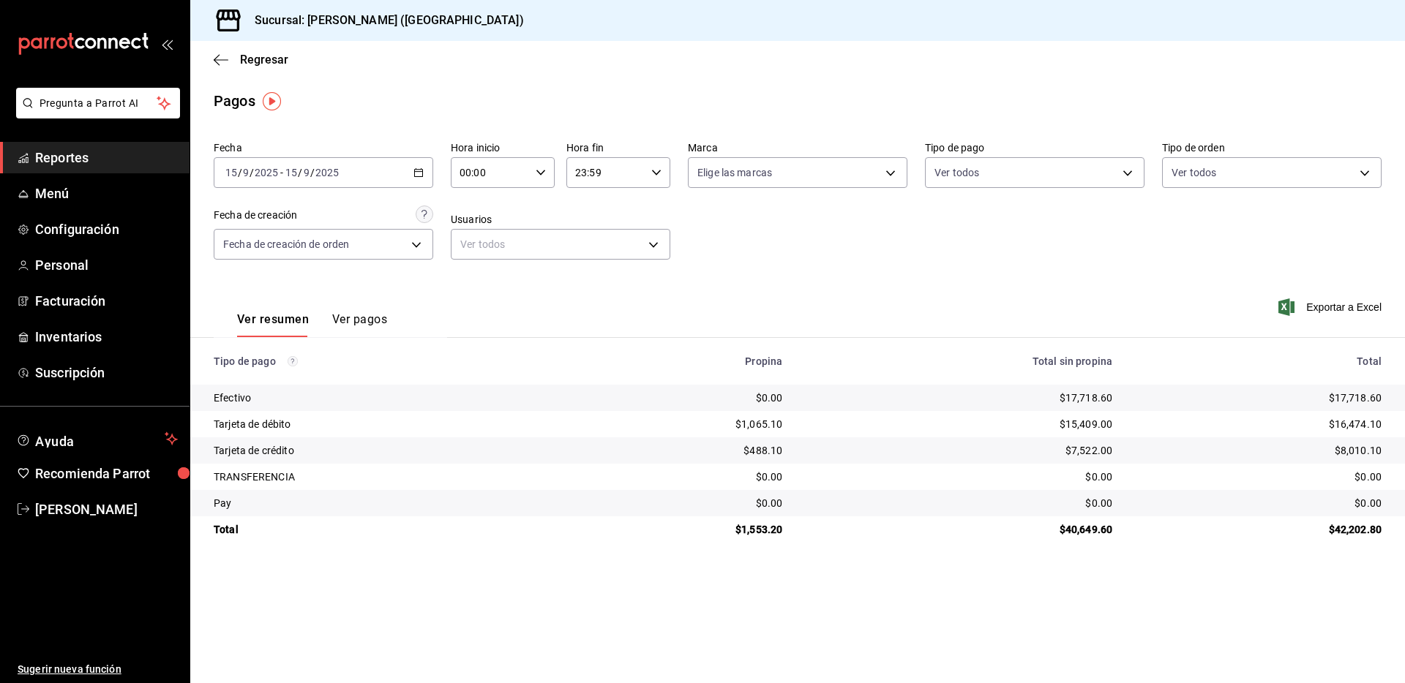
click at [1078, 531] on div "$40,649.60" at bounding box center [959, 529] width 307 height 15
click at [716, 609] on main "Regresar Pagos Fecha 2025-09-15 15 / 9 / 2025 - 2025-09-15 15 / 9 / 2025 Hora i…" at bounding box center [797, 362] width 1215 height 642
click at [216, 61] on icon "button" at bounding box center [217, 59] width 6 height 11
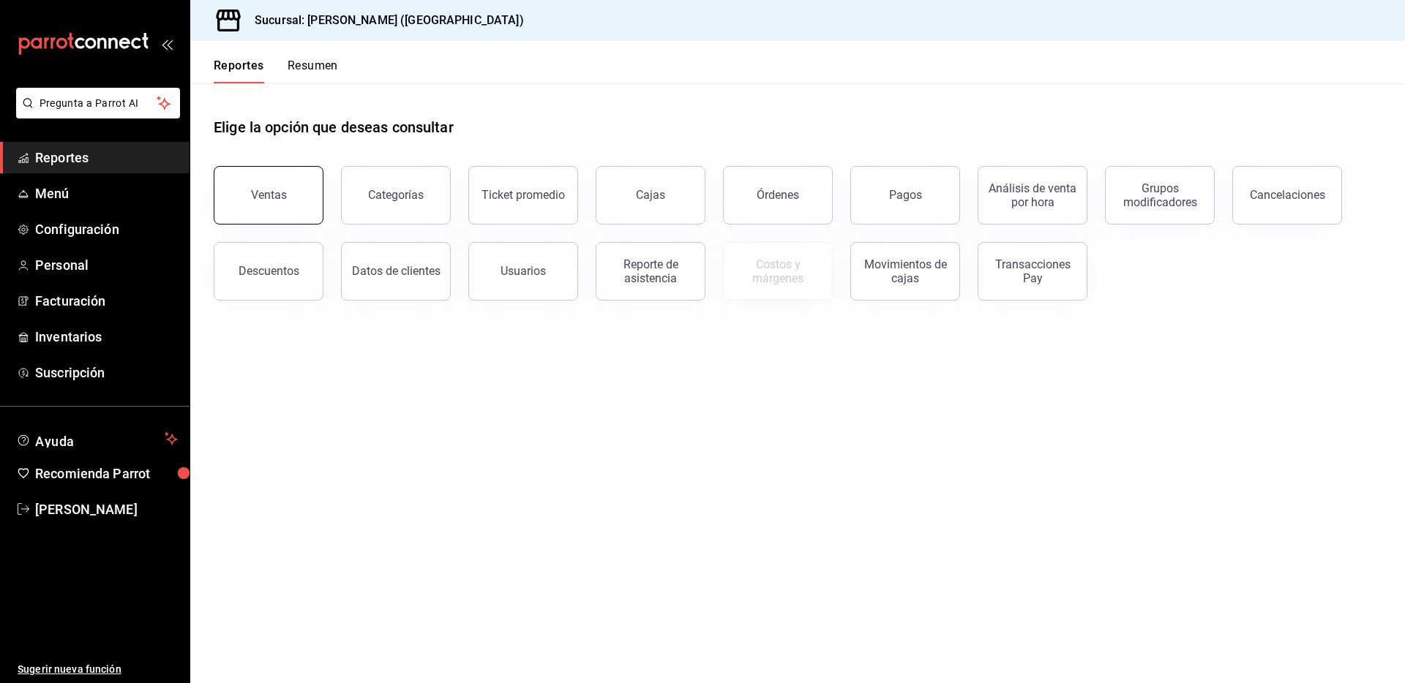
click at [282, 194] on div "Ventas" at bounding box center [269, 195] width 36 height 14
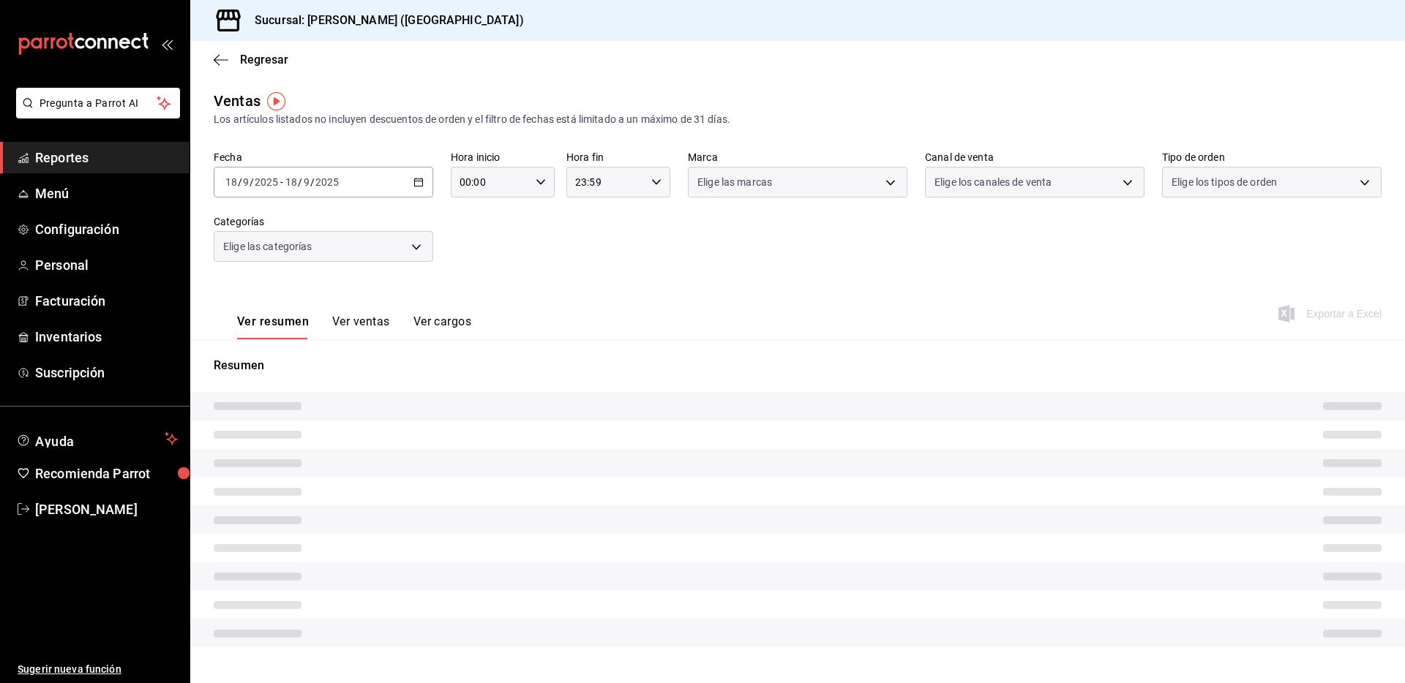
click at [420, 181] on \(Stroke\) "button" at bounding box center [418, 183] width 9 height 8
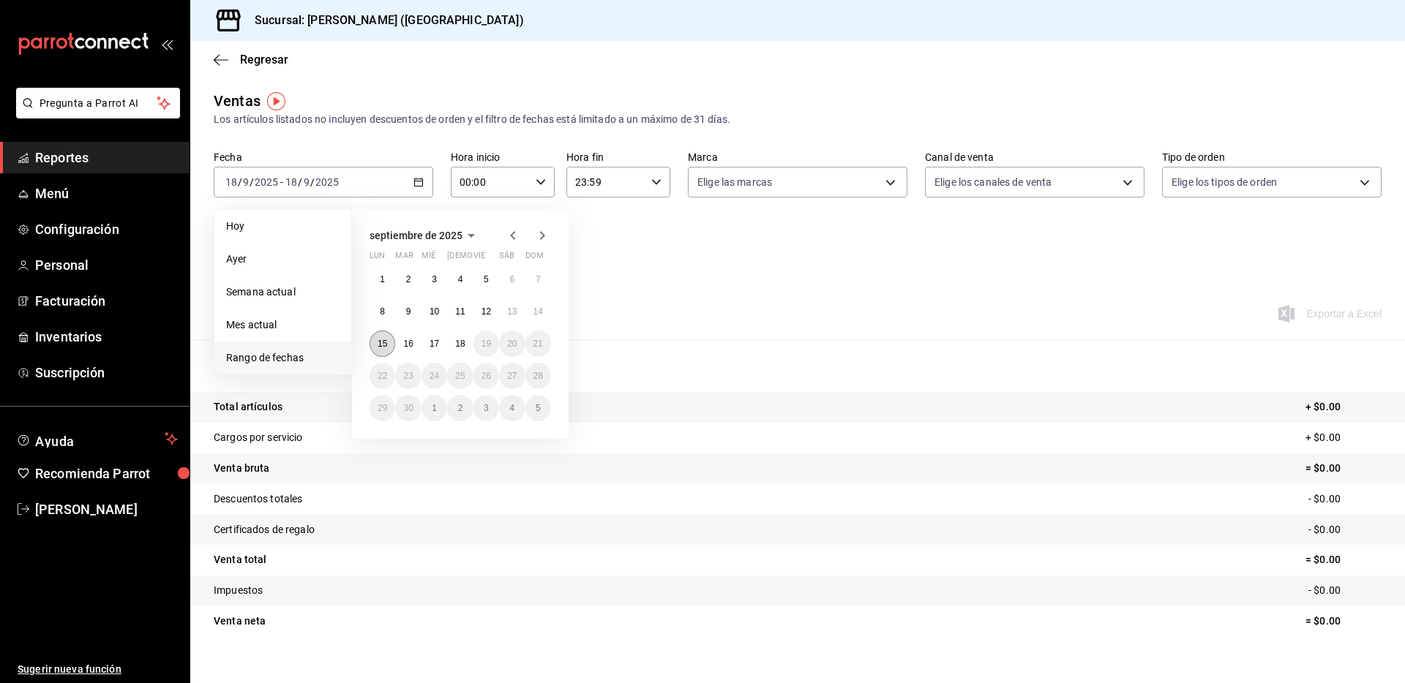
click at [377, 337] on button "15" at bounding box center [383, 344] width 26 height 26
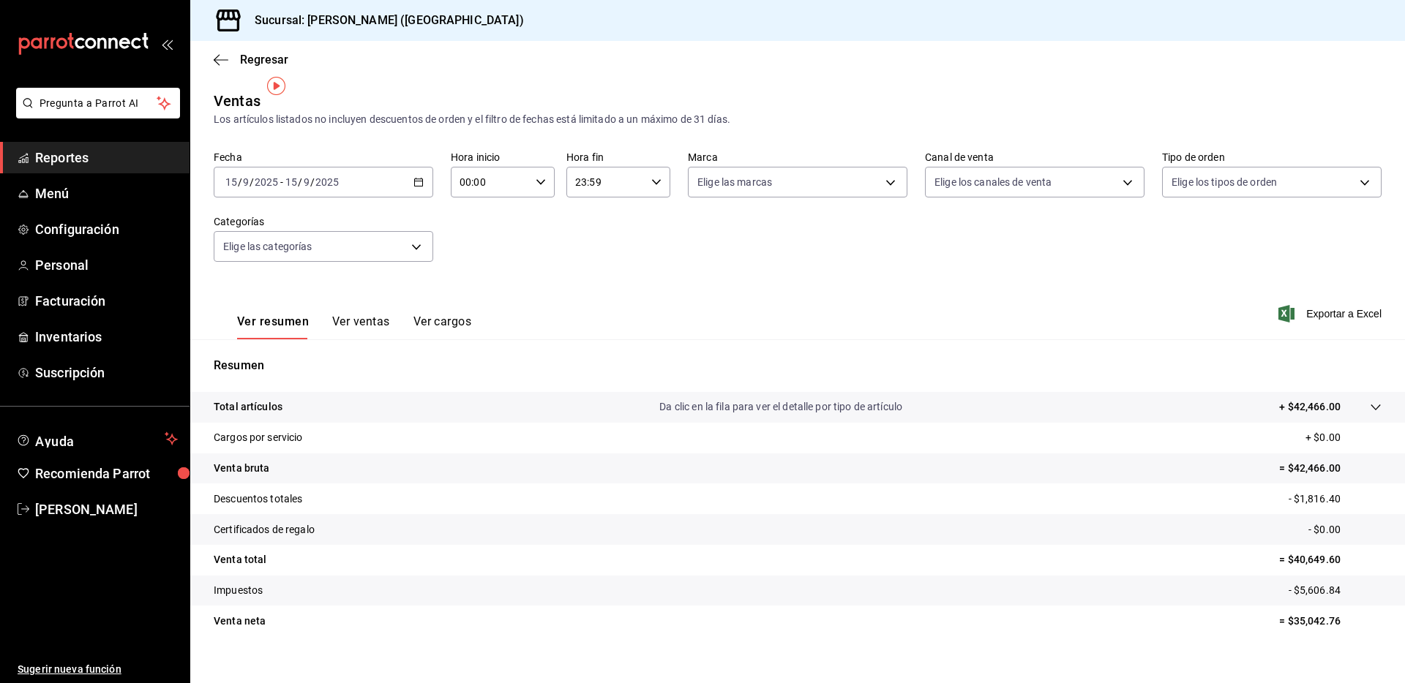
scroll to position [18, 0]
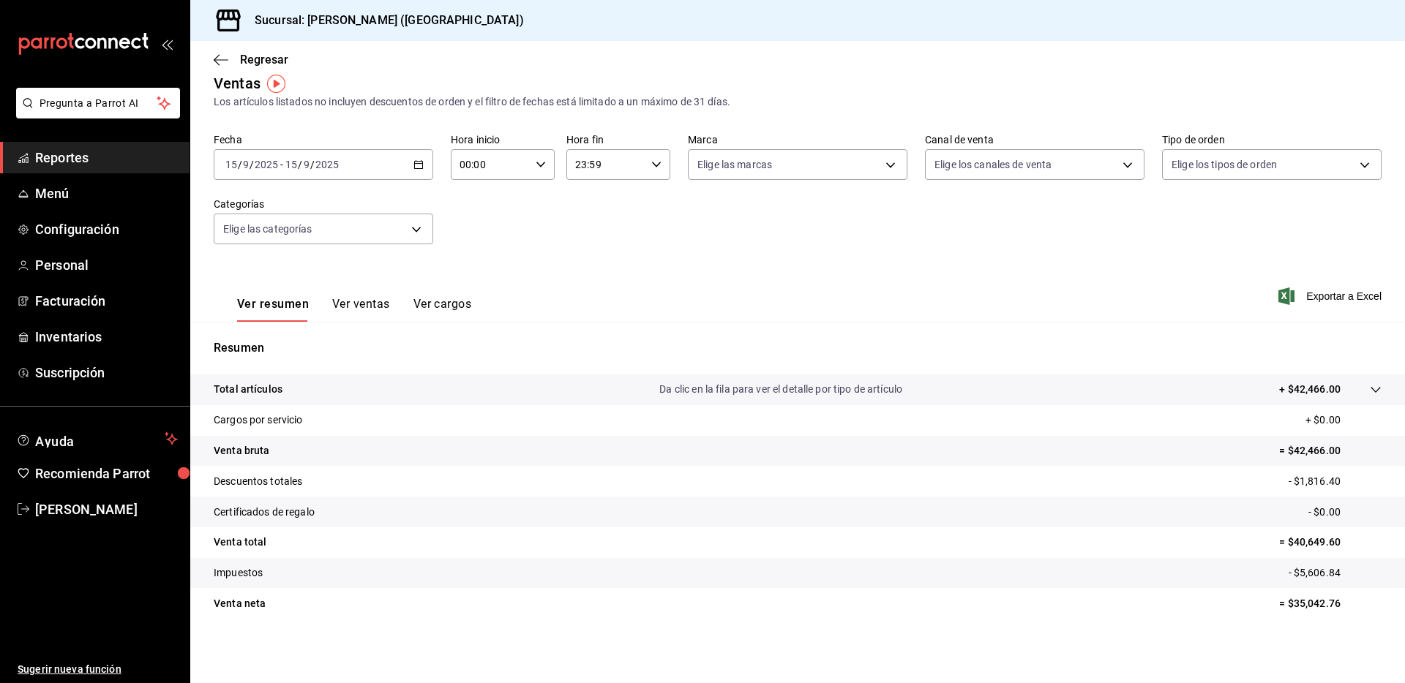
click at [1297, 577] on p "- $5,606.84" at bounding box center [1335, 573] width 93 height 15
click at [401, 533] on tr "Venta total = $40,649.60" at bounding box center [797, 543] width 1215 height 31
click at [419, 166] on icon "button" at bounding box center [418, 165] width 10 height 10
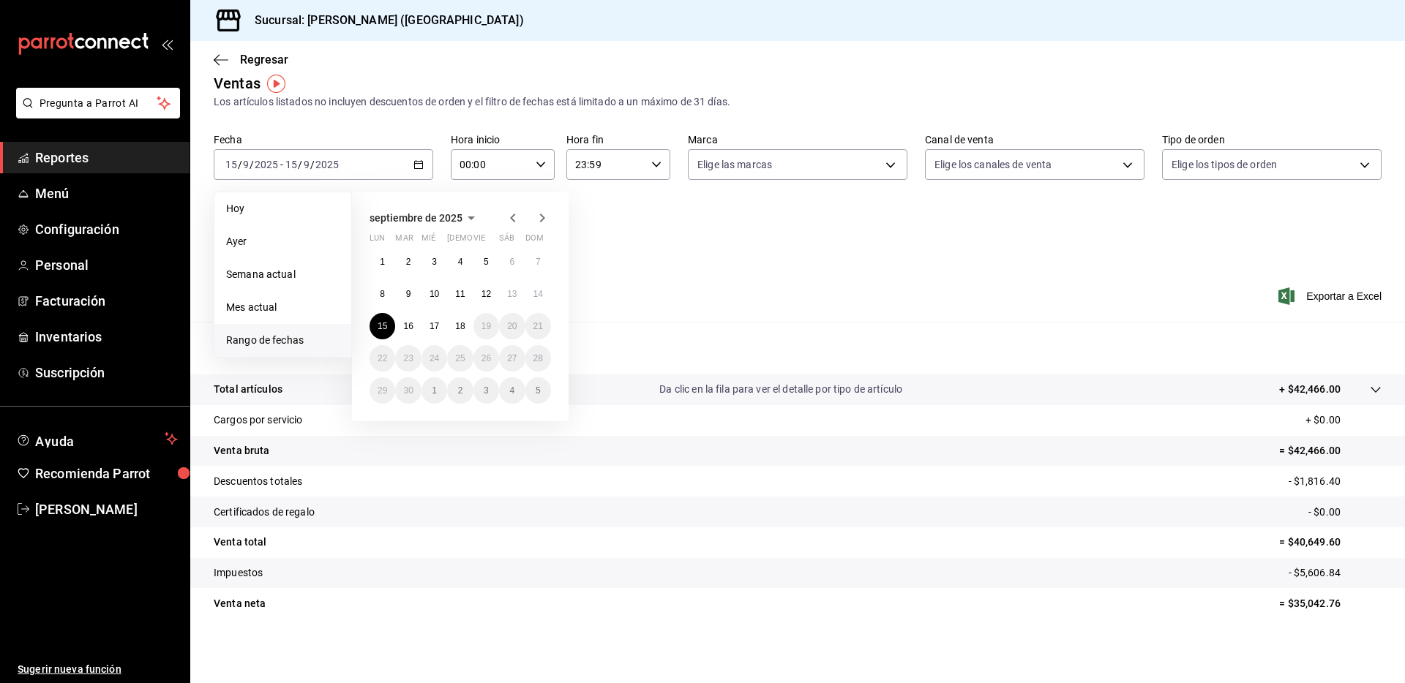
click at [276, 340] on span "Rango de fechas" at bounding box center [282, 340] width 113 height 15
click at [374, 265] on button "1" at bounding box center [383, 262] width 26 height 26
click at [458, 326] on abbr "18" at bounding box center [460, 326] width 10 height 10
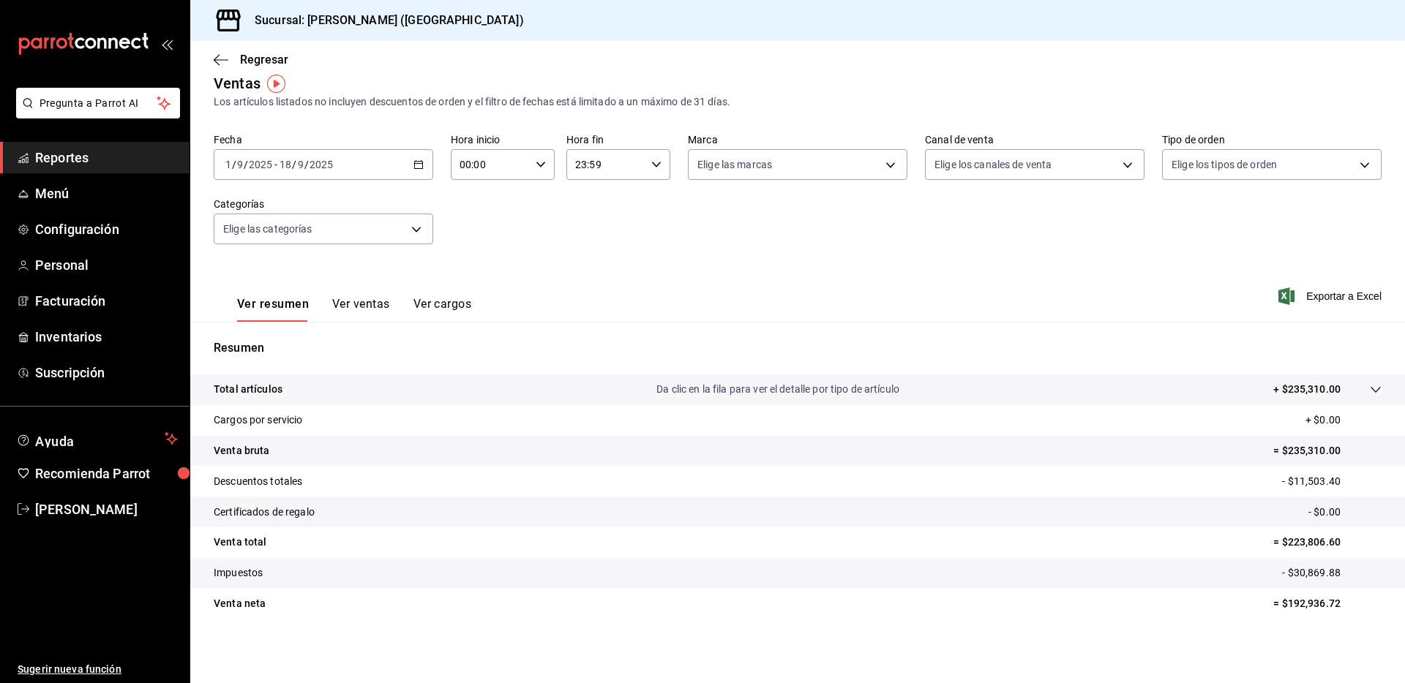
click at [1305, 446] on p "= $235,310.00" at bounding box center [1327, 450] width 108 height 15
click at [675, 571] on tr "Impuestos - $30,869.88" at bounding box center [797, 573] width 1215 height 31
click at [218, 59] on icon "button" at bounding box center [221, 59] width 15 height 13
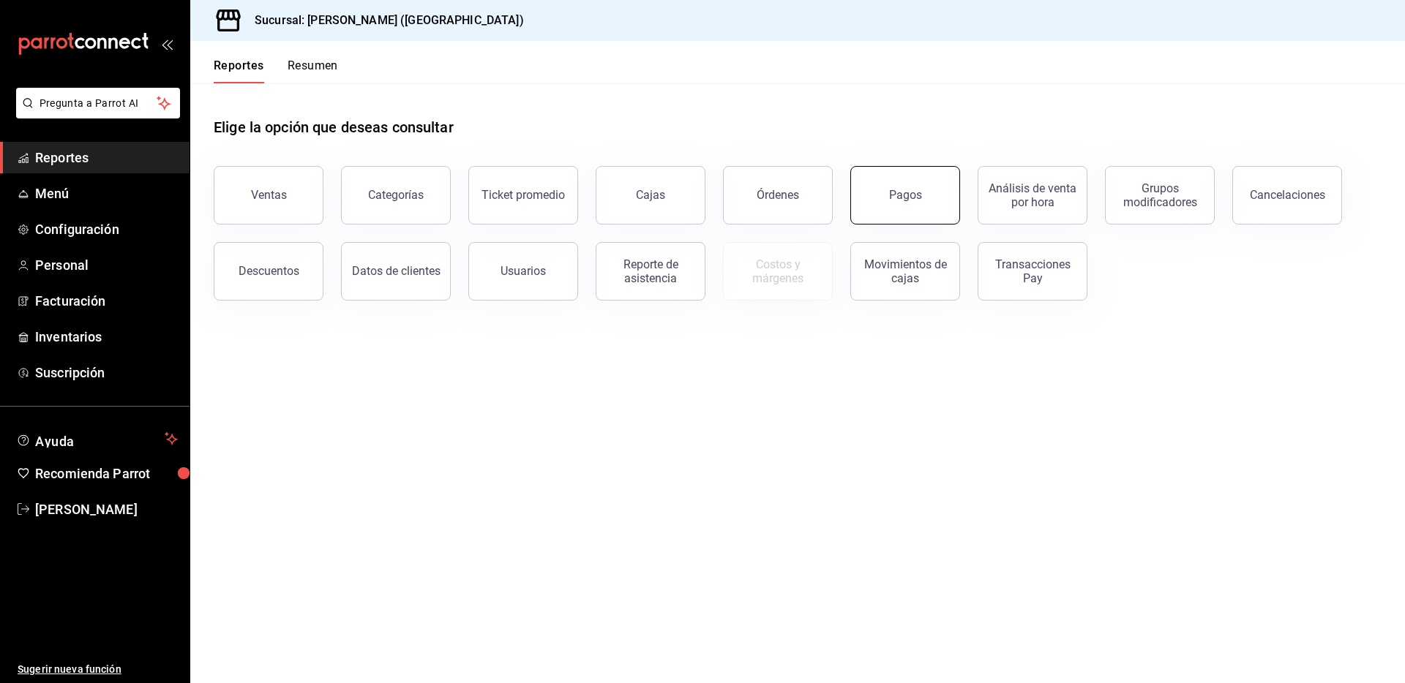
click at [923, 223] on div "Pagos" at bounding box center [896, 187] width 127 height 76
click at [907, 188] on button "Pagos" at bounding box center [905, 195] width 110 height 59
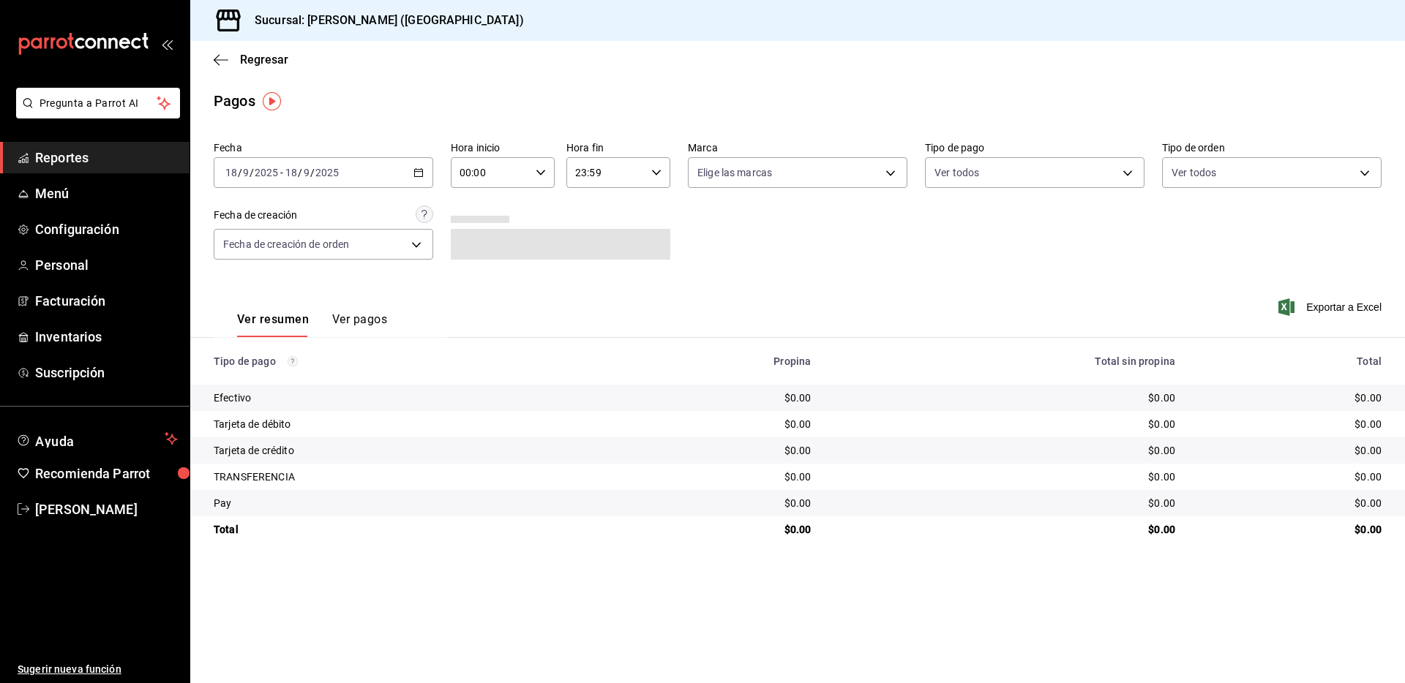
click at [419, 173] on icon "button" at bounding box center [418, 173] width 10 height 10
click at [301, 378] on span "Rango de fechas" at bounding box center [282, 381] width 113 height 15
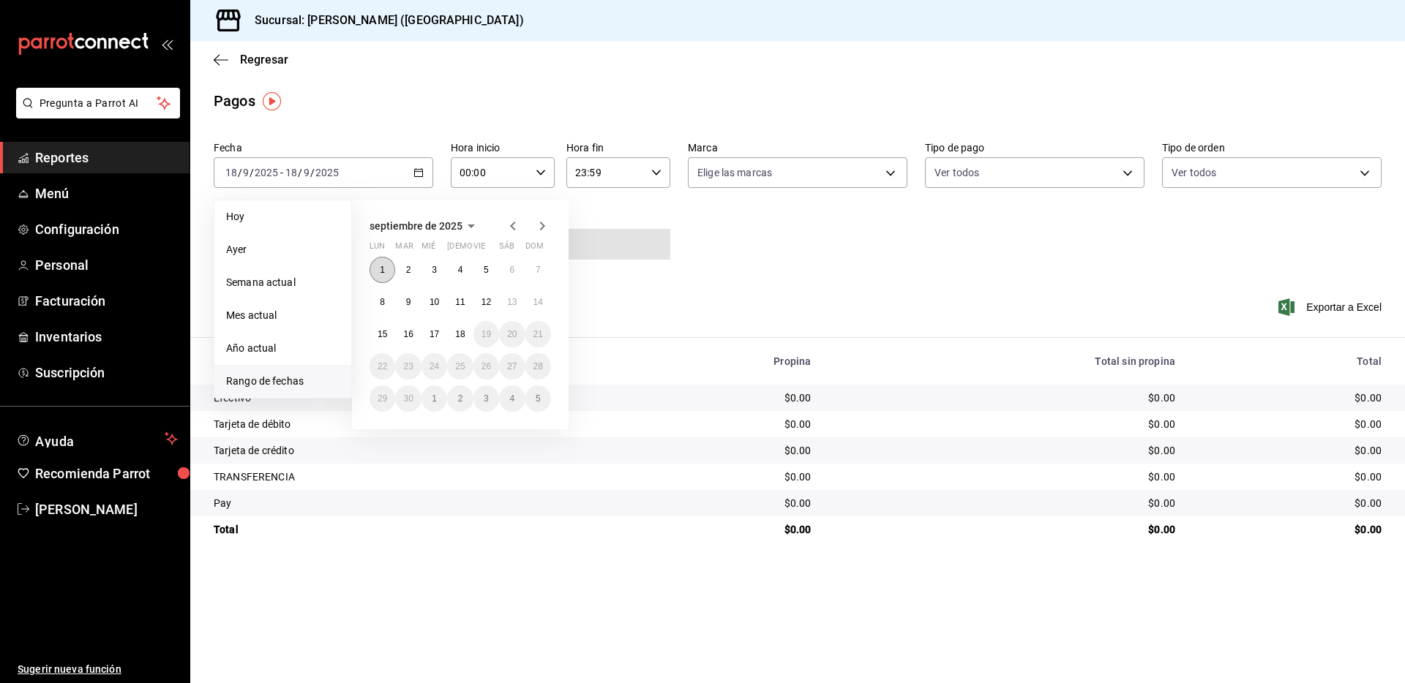
click at [388, 268] on button "1" at bounding box center [383, 270] width 26 height 26
click at [466, 337] on button "18" at bounding box center [460, 334] width 26 height 26
click at [466, 337] on hr at bounding box center [797, 337] width 1215 height 1
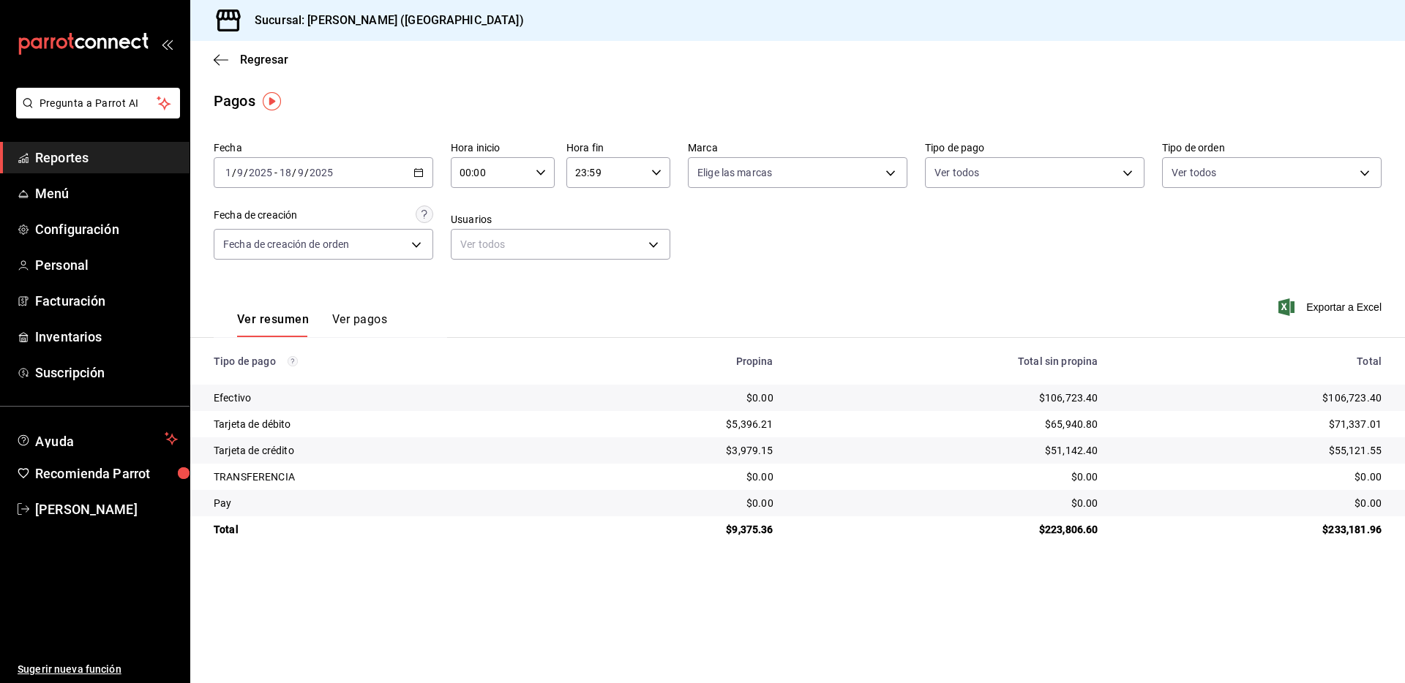
click at [1357, 420] on div "$71,337.01" at bounding box center [1252, 424] width 260 height 15
click at [1360, 444] on div "$55,121.55" at bounding box center [1252, 450] width 260 height 15
click at [1264, 397] on div "$106,723.40" at bounding box center [1252, 398] width 260 height 15
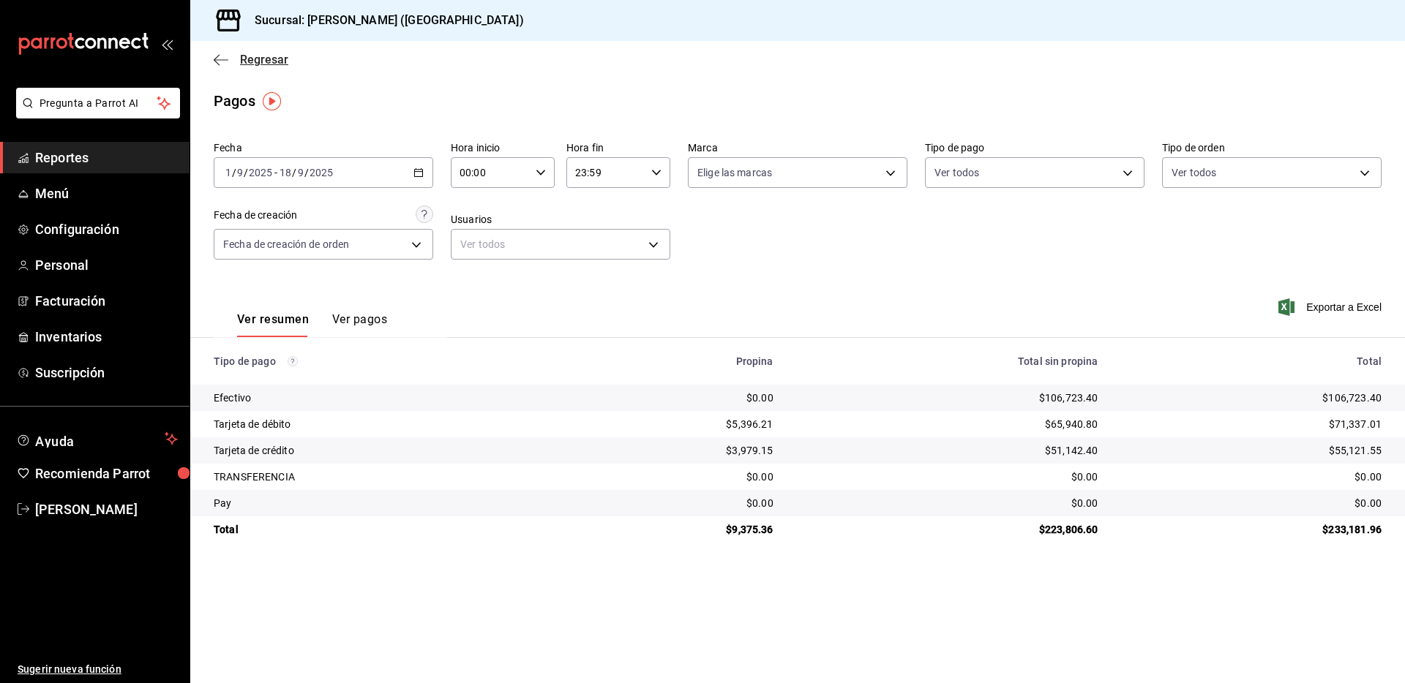
click at [220, 61] on icon "button" at bounding box center [221, 59] width 15 height 13
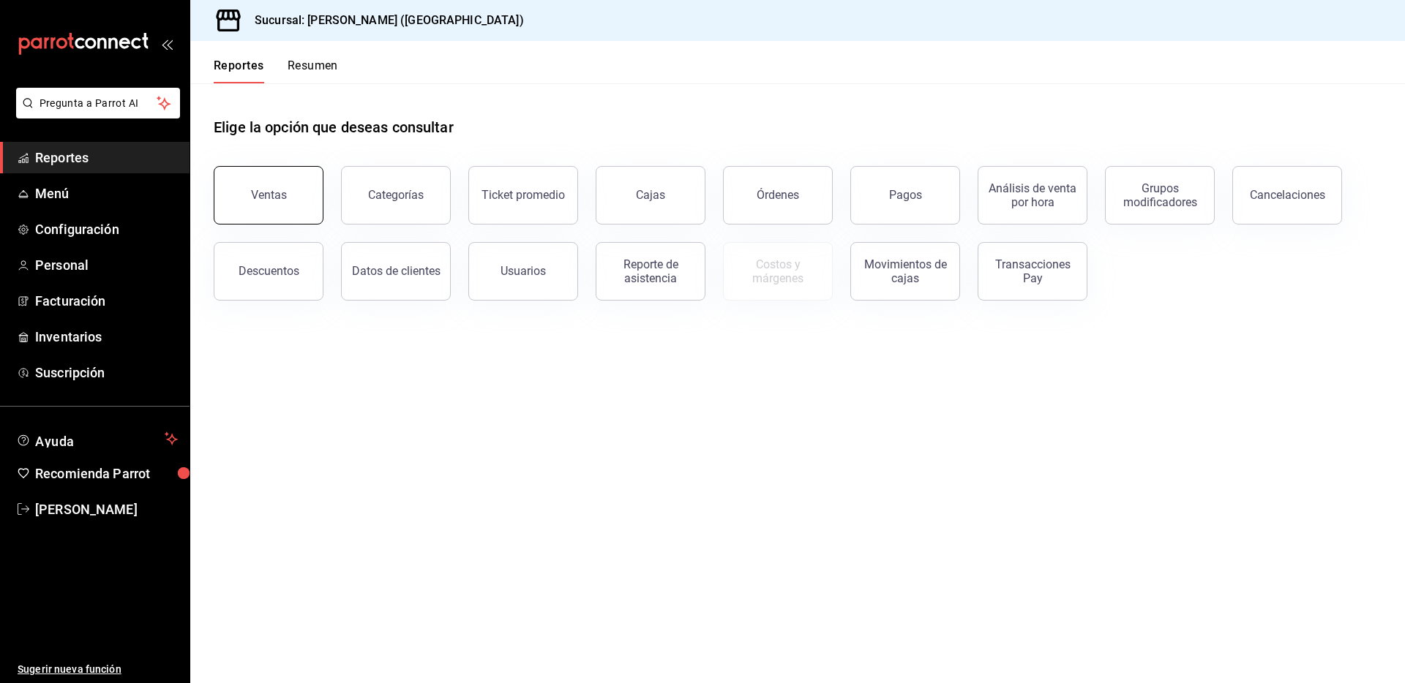
click at [300, 191] on button "Ventas" at bounding box center [269, 195] width 110 height 59
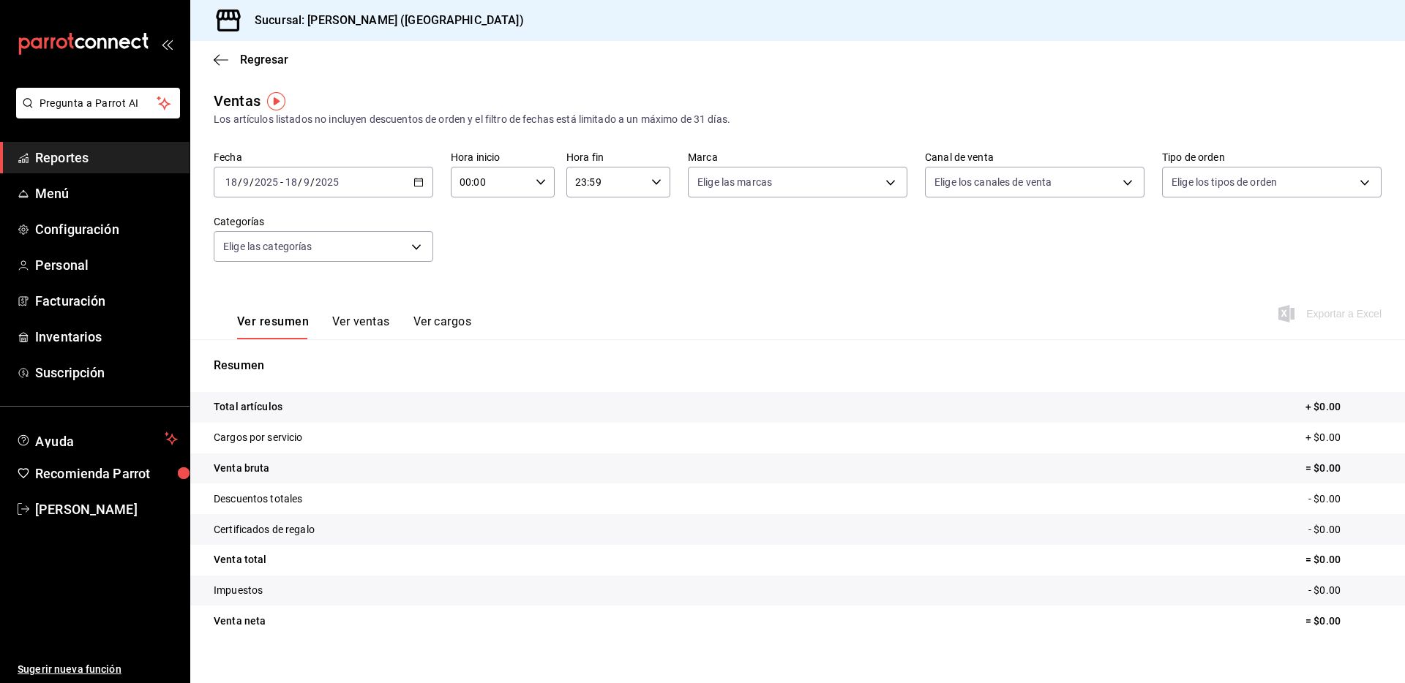
click at [419, 181] on \(Stroke\) "button" at bounding box center [419, 181] width 8 height 1
click at [278, 359] on span "Rango de fechas" at bounding box center [282, 358] width 113 height 15
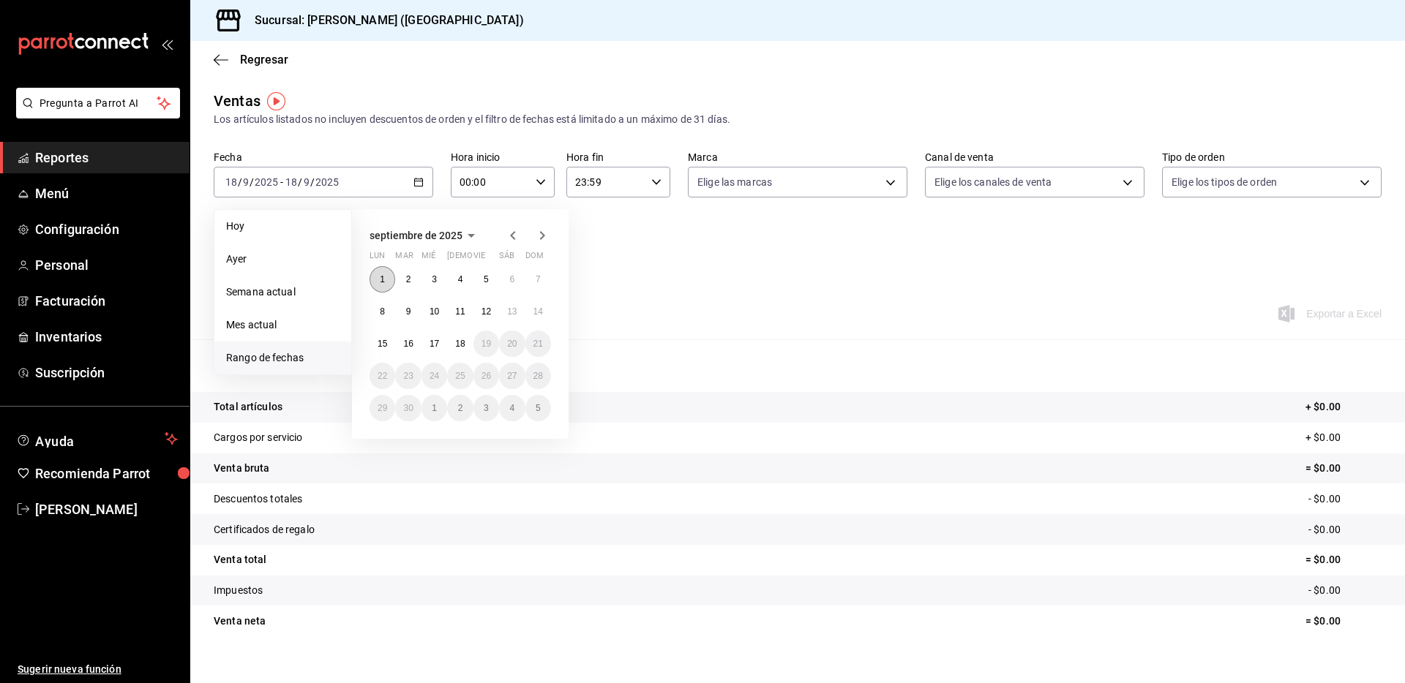
click at [383, 275] on abbr "1" at bounding box center [382, 279] width 5 height 10
click at [457, 341] on abbr "18" at bounding box center [460, 344] width 10 height 10
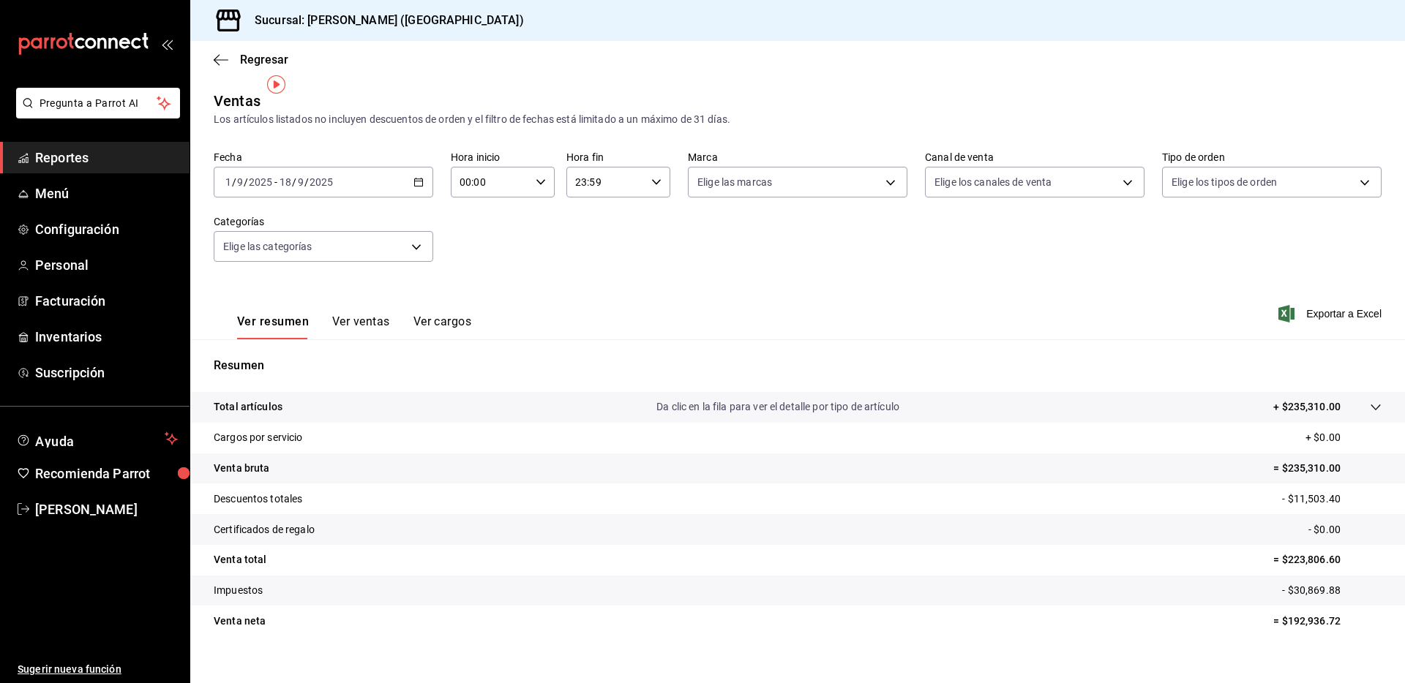
scroll to position [18, 0]
